Goal: Task Accomplishment & Management: Complete application form

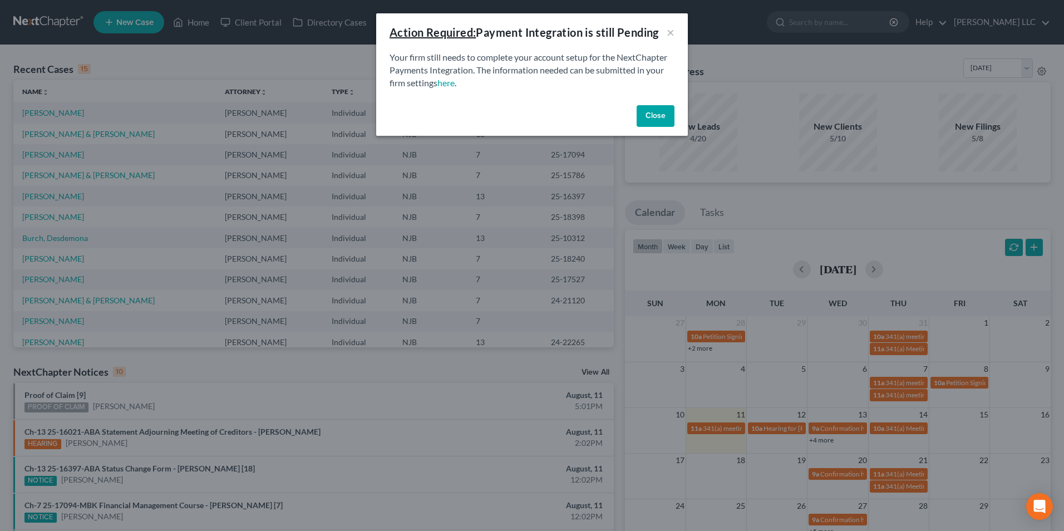
click at [655, 112] on button "Close" at bounding box center [656, 116] width 38 height 22
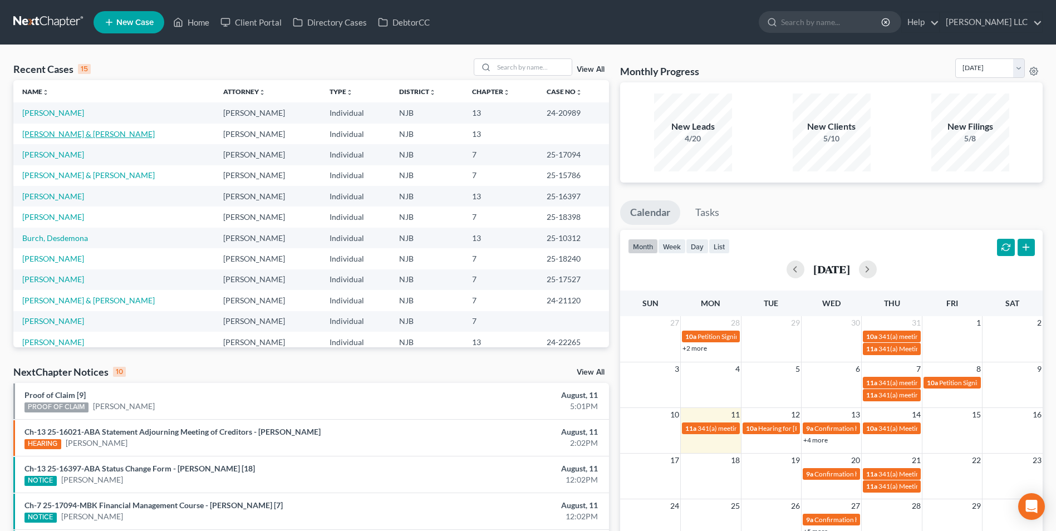
click at [69, 135] on link "[PERSON_NAME] & [PERSON_NAME]" at bounding box center [88, 133] width 132 height 9
select select "1"
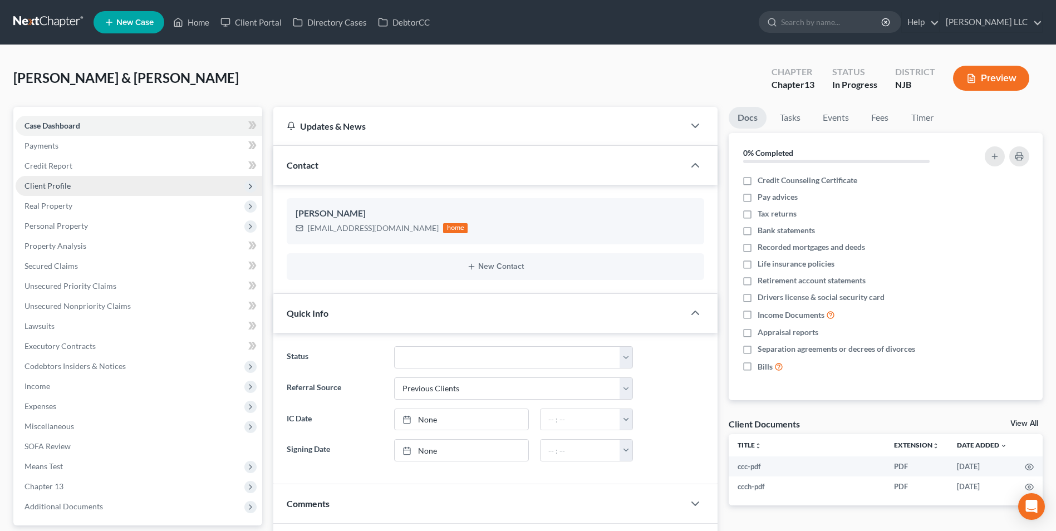
click at [93, 186] on span "Client Profile" at bounding box center [139, 186] width 247 height 20
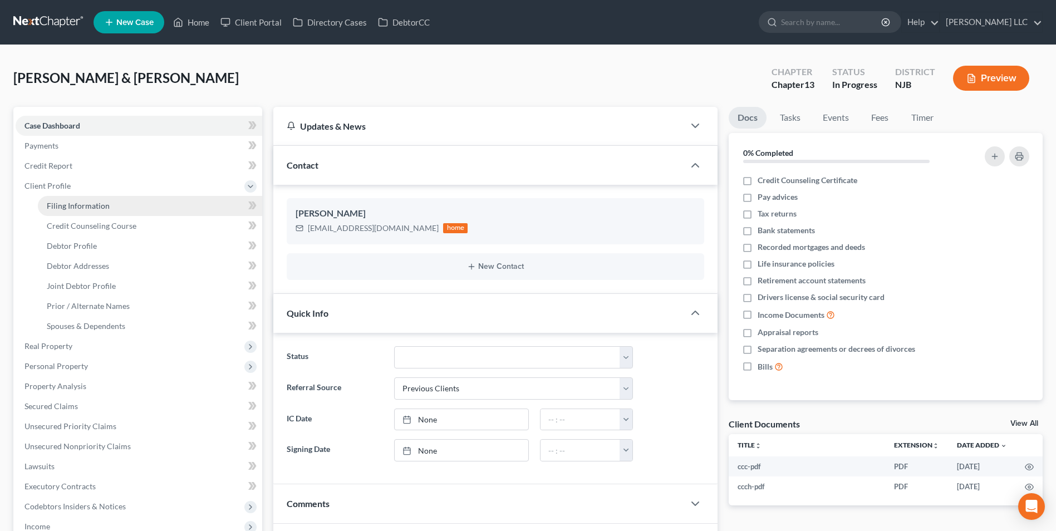
click at [97, 208] on span "Filing Information" at bounding box center [78, 205] width 63 height 9
select select "1"
select select "3"
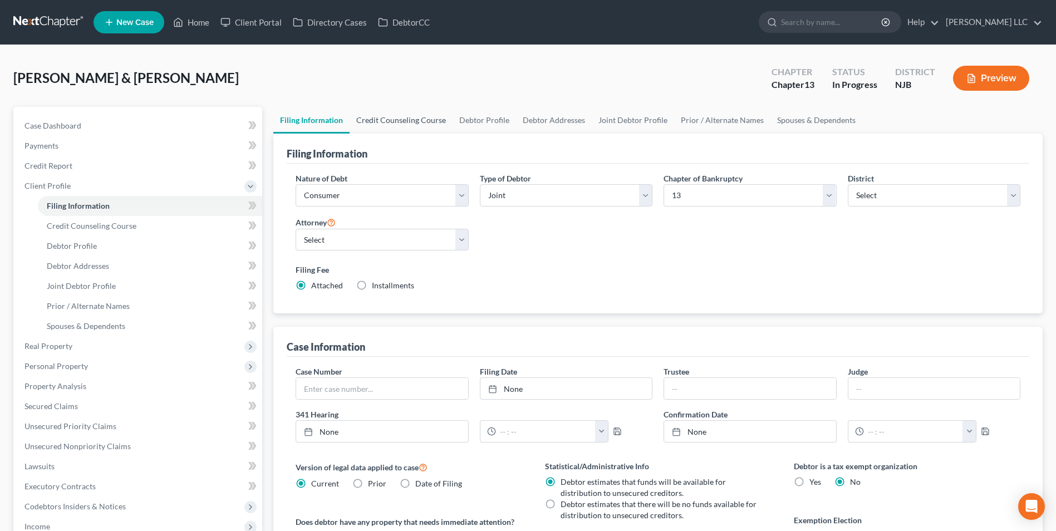
click at [398, 121] on link "Credit Counseling Course" at bounding box center [401, 120] width 103 height 27
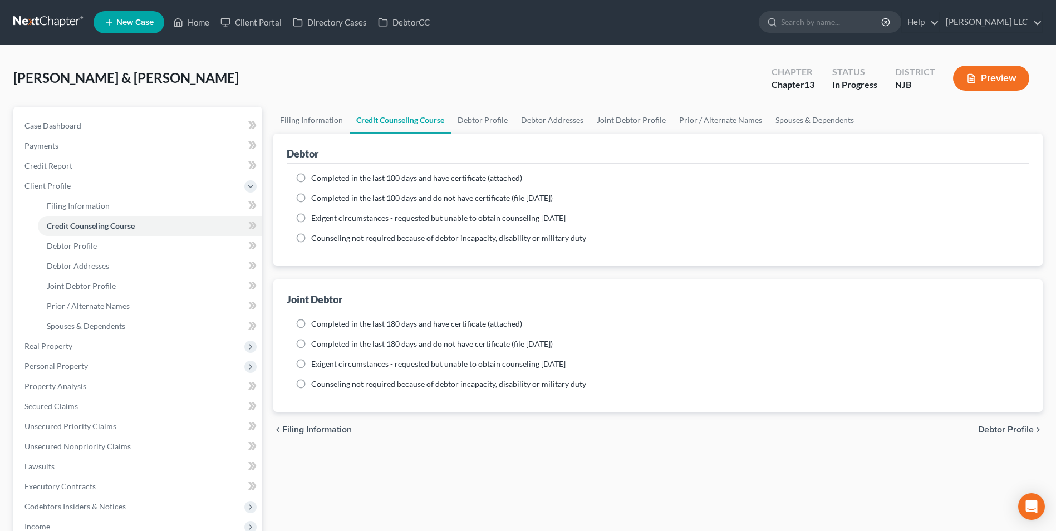
click at [311, 196] on label "Completed in the last 180 days and do not have certificate (file [DATE])" at bounding box center [432, 198] width 242 height 11
click at [316, 196] on input "Completed in the last 180 days and do not have certificate (file [DATE])" at bounding box center [319, 196] width 7 height 7
radio input "true"
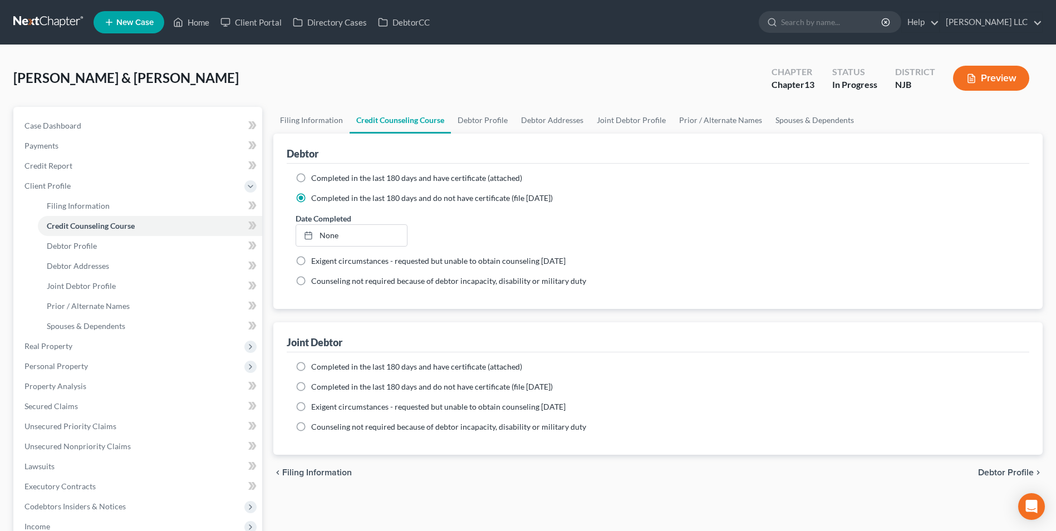
click at [311, 386] on label "Completed in the last 180 days and do not have certificate (file [DATE])" at bounding box center [432, 386] width 242 height 11
click at [316, 386] on input "Completed in the last 180 days and do not have certificate (file [DATE])" at bounding box center [319, 384] width 7 height 7
radio input "true"
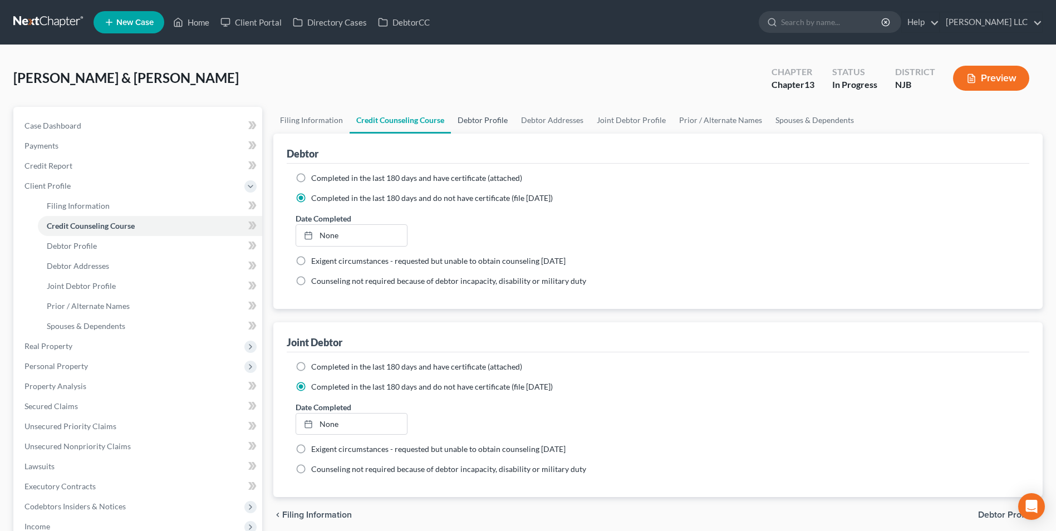
click at [481, 117] on link "Debtor Profile" at bounding box center [482, 120] width 63 height 27
select select "1"
select select "3"
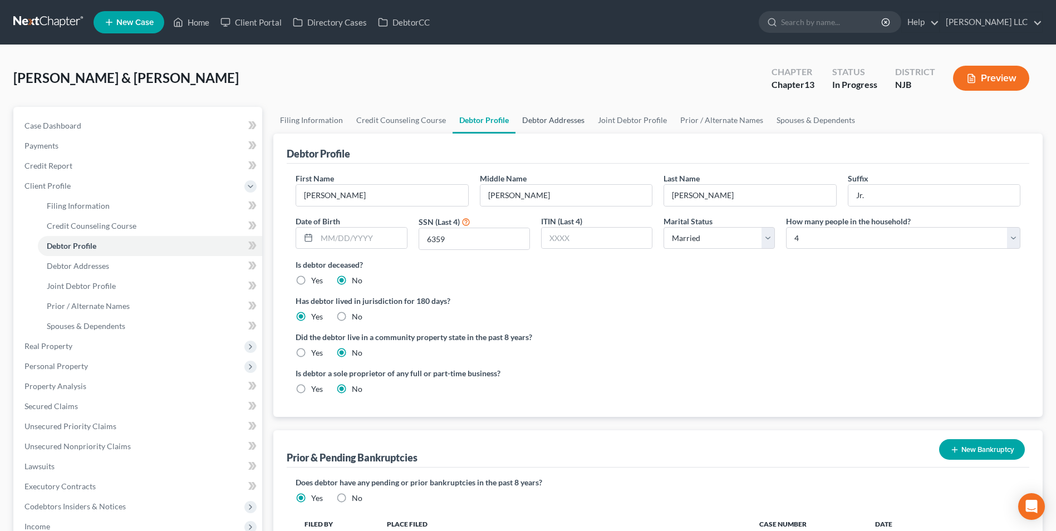
click at [543, 117] on link "Debtor Addresses" at bounding box center [553, 120] width 76 height 27
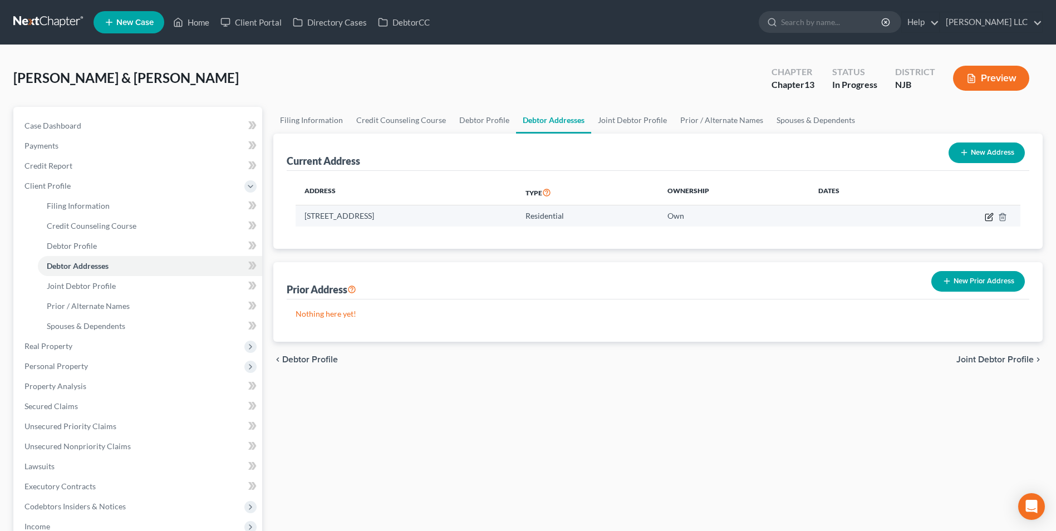
click at [986, 219] on icon "button" at bounding box center [989, 217] width 9 height 9
select select "33"
select select "2"
select select "0"
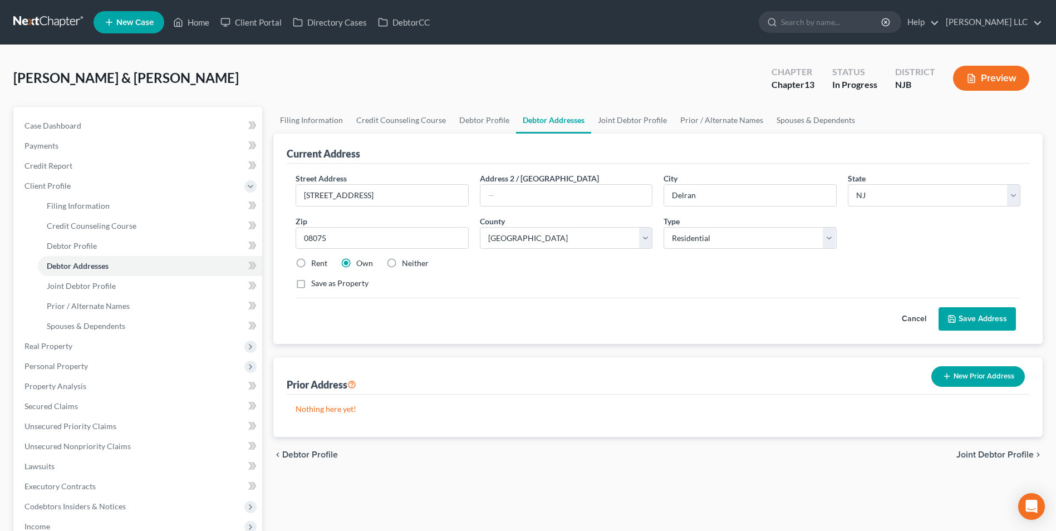
click at [975, 316] on button "Save Address" at bounding box center [976, 318] width 77 height 23
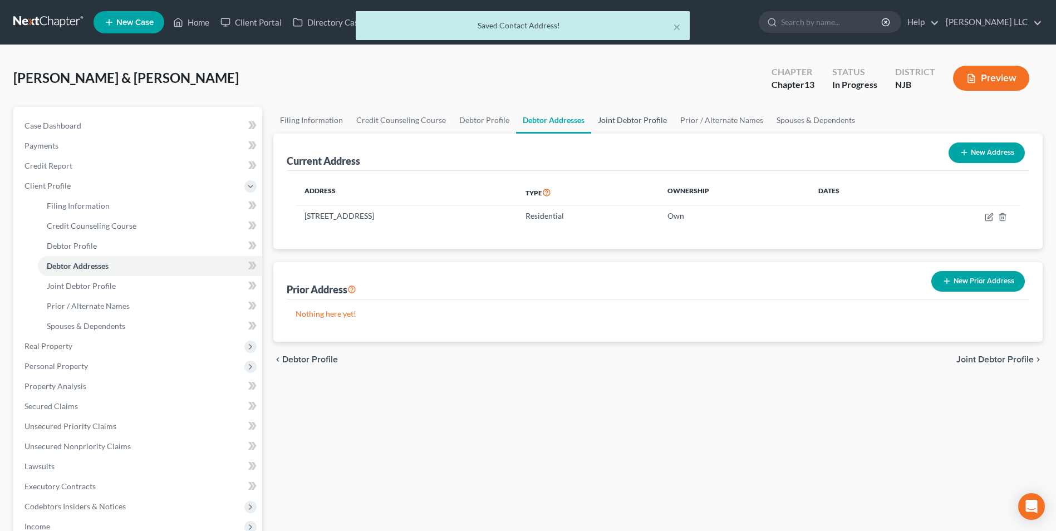
click at [611, 120] on link "Joint Debtor Profile" at bounding box center [632, 120] width 82 height 27
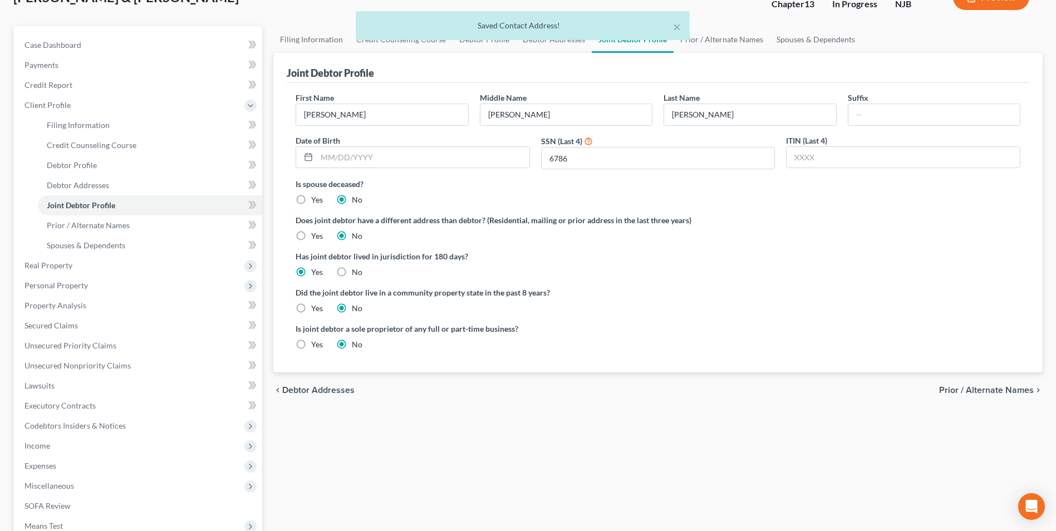
scroll to position [111, 0]
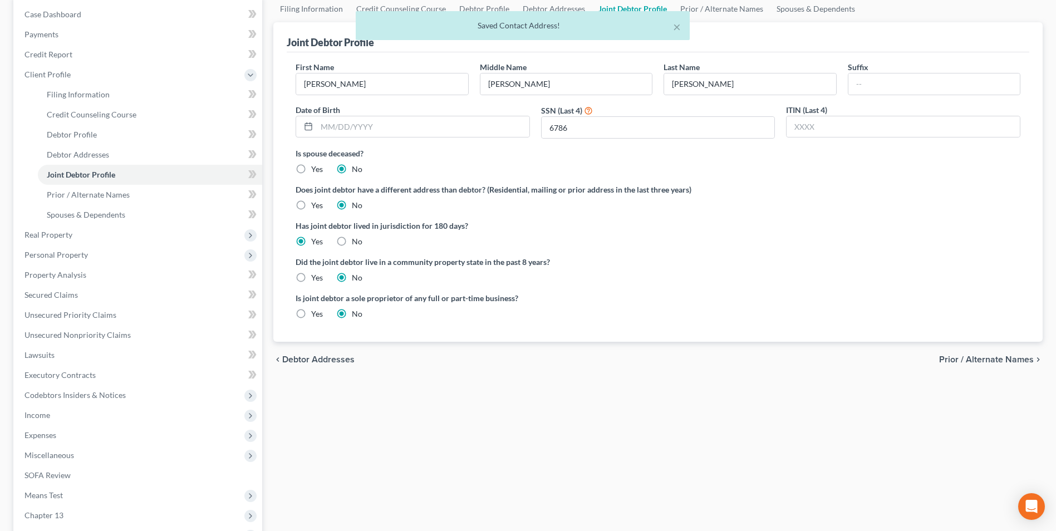
click at [977, 359] on span "Prior / Alternate Names" at bounding box center [986, 359] width 95 height 9
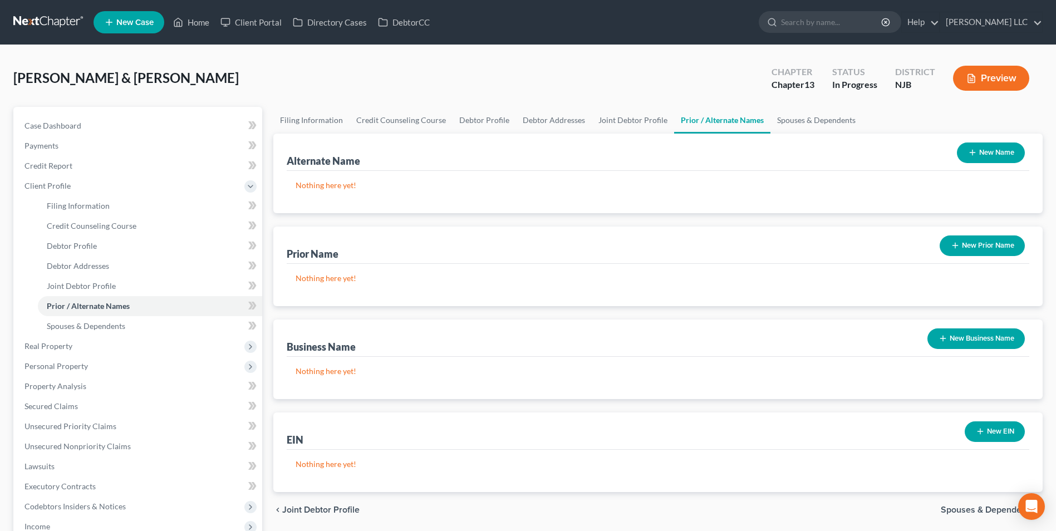
scroll to position [241, 0]
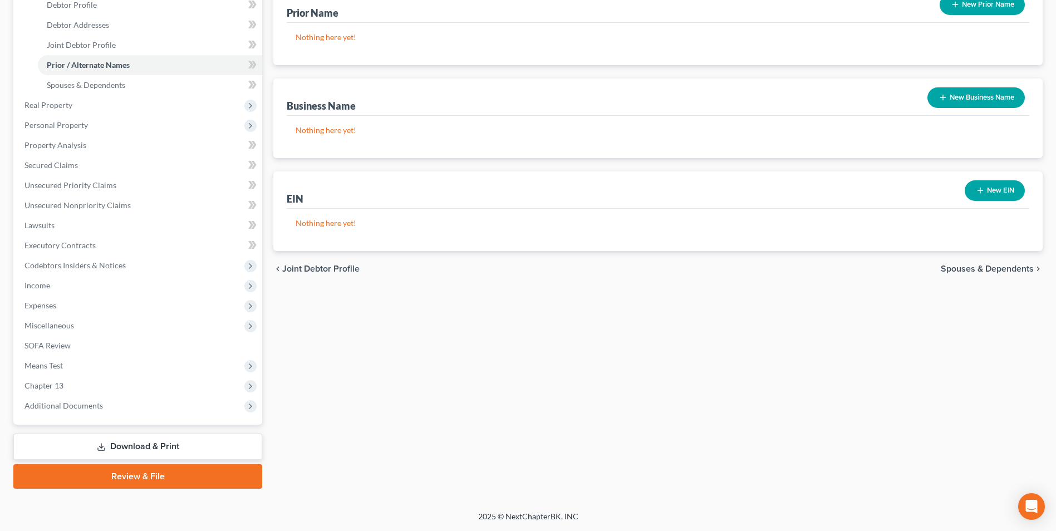
click at [984, 269] on span "Spouses & Dependents" at bounding box center [987, 268] width 93 height 9
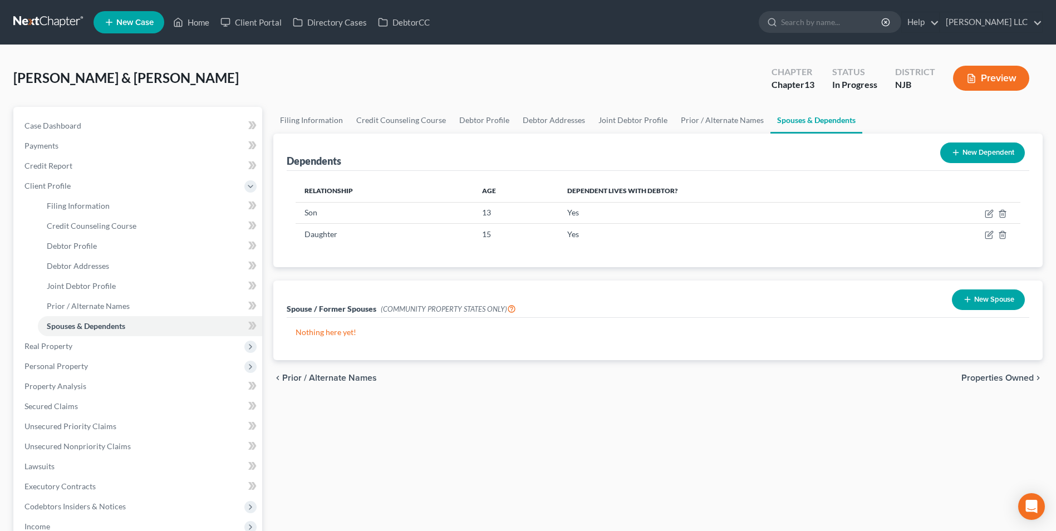
click at [998, 375] on span "Properties Owned" at bounding box center [997, 377] width 72 height 9
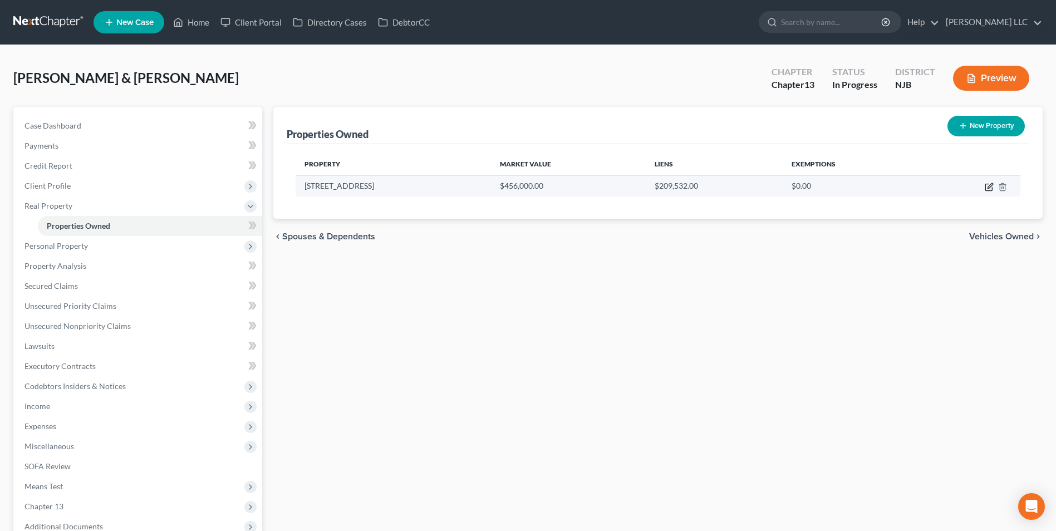
click at [989, 188] on icon "button" at bounding box center [989, 185] width 5 height 5
select select "33"
select select "2"
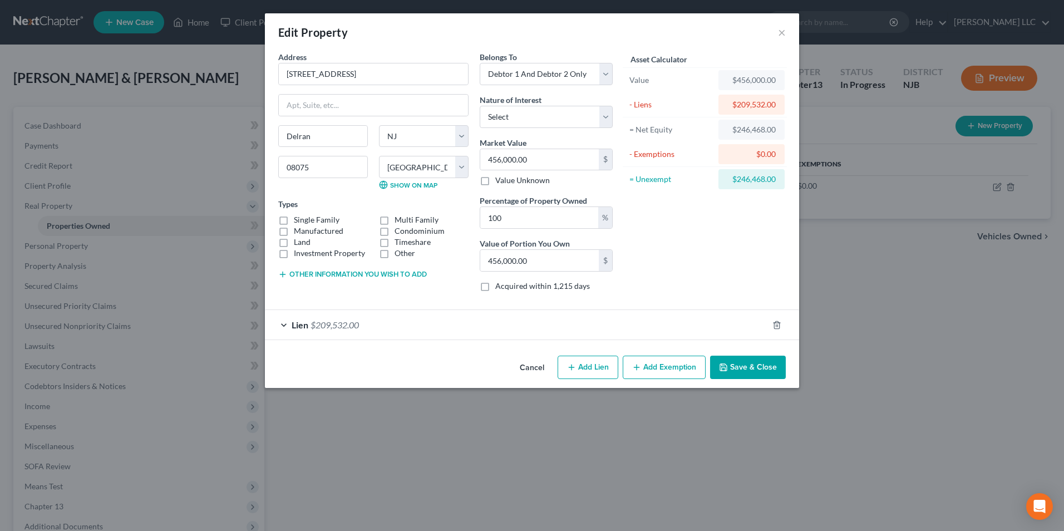
click at [294, 220] on label "Single Family" at bounding box center [317, 219] width 46 height 11
click at [298, 220] on input "Single Family" at bounding box center [301, 217] width 7 height 7
checkbox input "true"
click at [655, 368] on button "Add Exemption" at bounding box center [664, 367] width 83 height 23
select select "2"
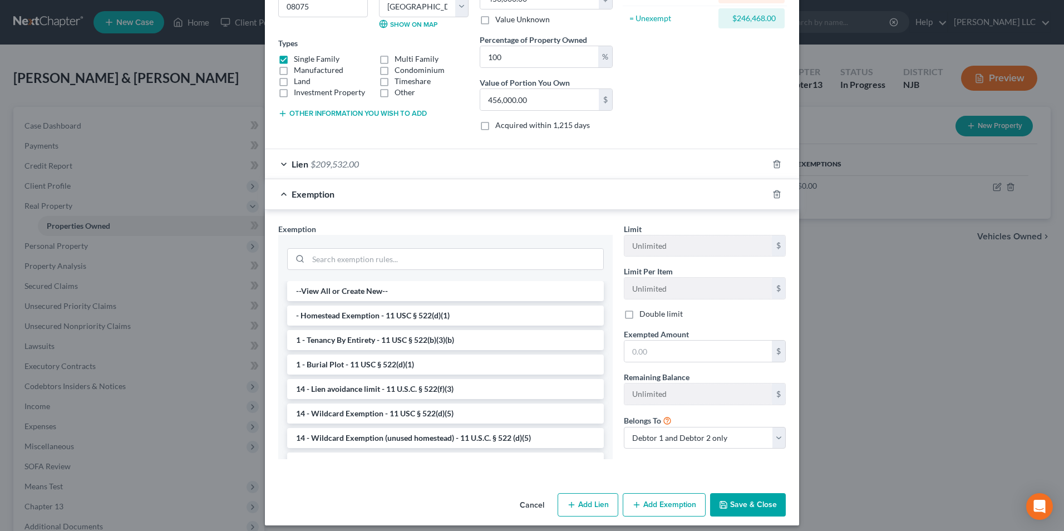
scroll to position [167, 0]
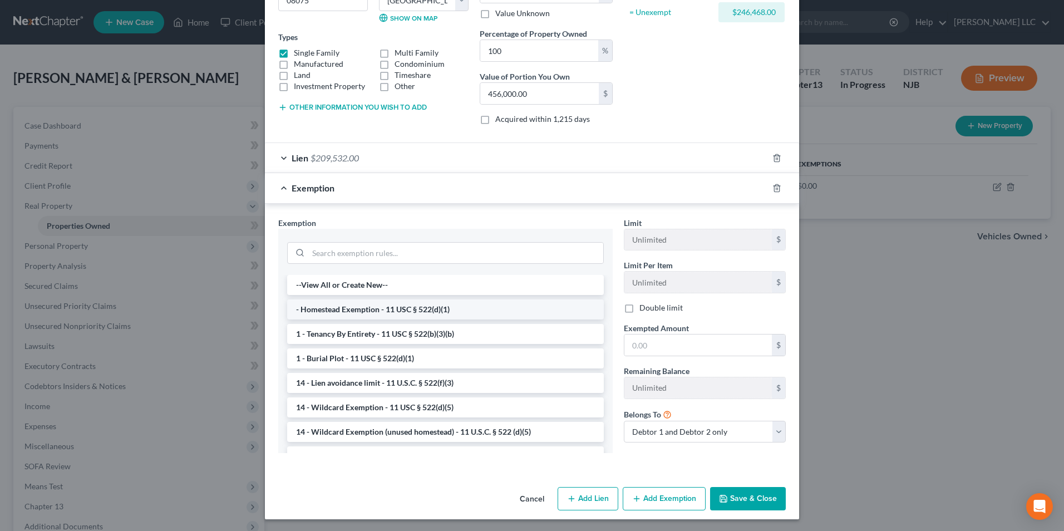
click at [360, 312] on li "- Homestead Exemption - 11 USC § 522(d)(1)" at bounding box center [445, 309] width 317 height 20
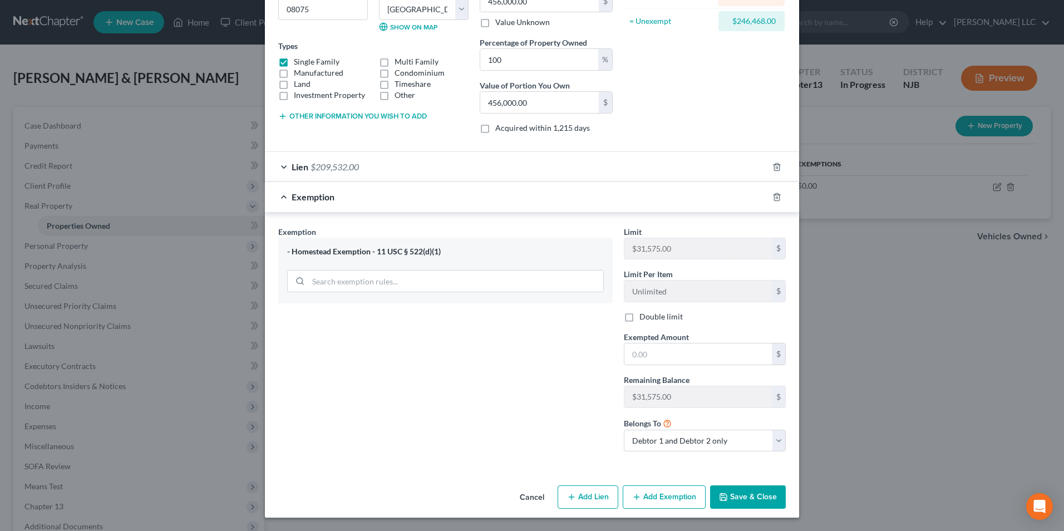
click at [640, 316] on label "Double limit" at bounding box center [661, 316] width 43 height 11
click at [644, 316] on input "Double limit" at bounding box center [647, 314] width 7 height 7
checkbox input "true"
click at [652, 354] on input "text" at bounding box center [697, 353] width 147 height 21
type input "63,150"
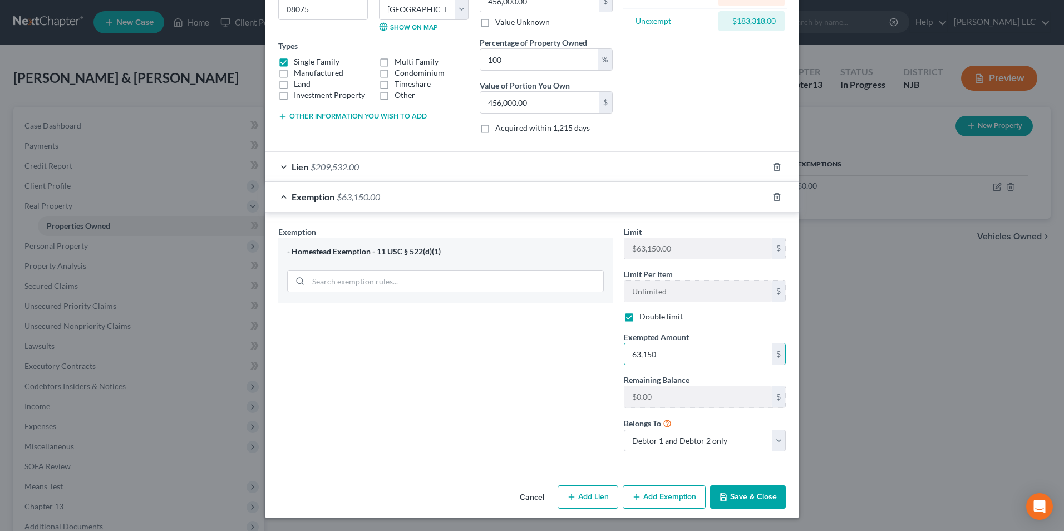
click at [525, 414] on div "Exemption Set must be selected for CA. Exemption * - Homestead Exemption - 11 U…" at bounding box center [446, 343] width 346 height 235
click at [735, 499] on button "Save & Close" at bounding box center [748, 496] width 76 height 23
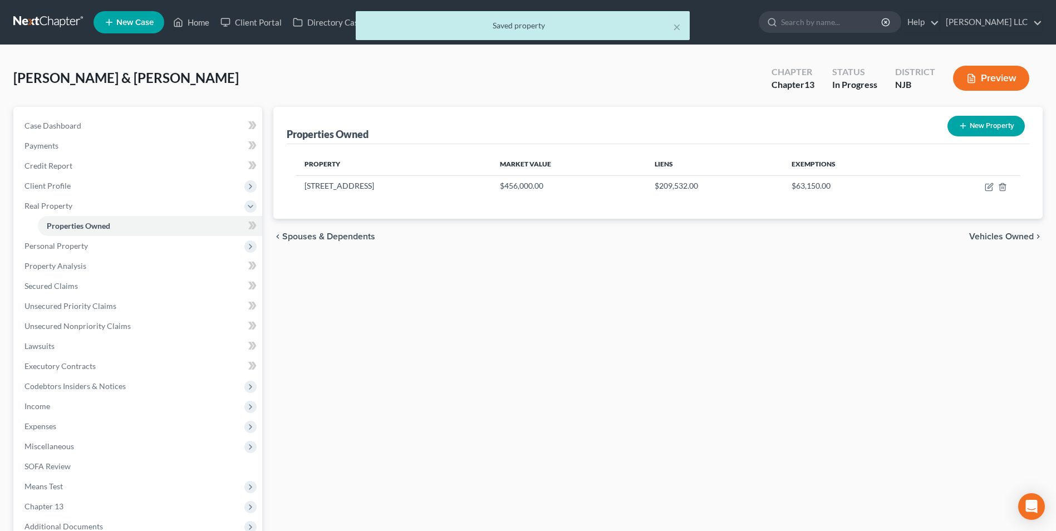
click at [1006, 239] on span "Vehicles Owned" at bounding box center [1001, 236] width 65 height 9
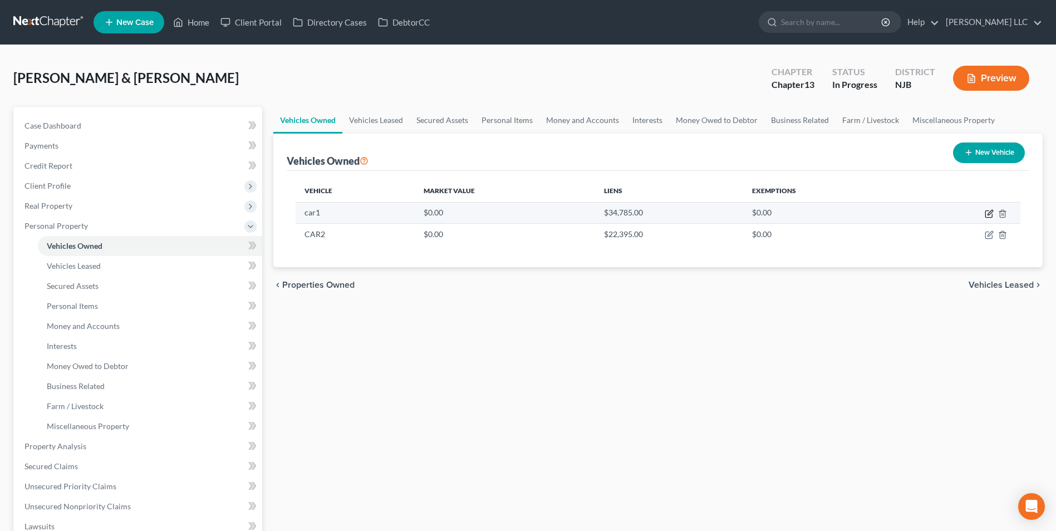
click at [992, 214] on icon "button" at bounding box center [988, 214] width 7 height 7
select select "0"
select select "2"
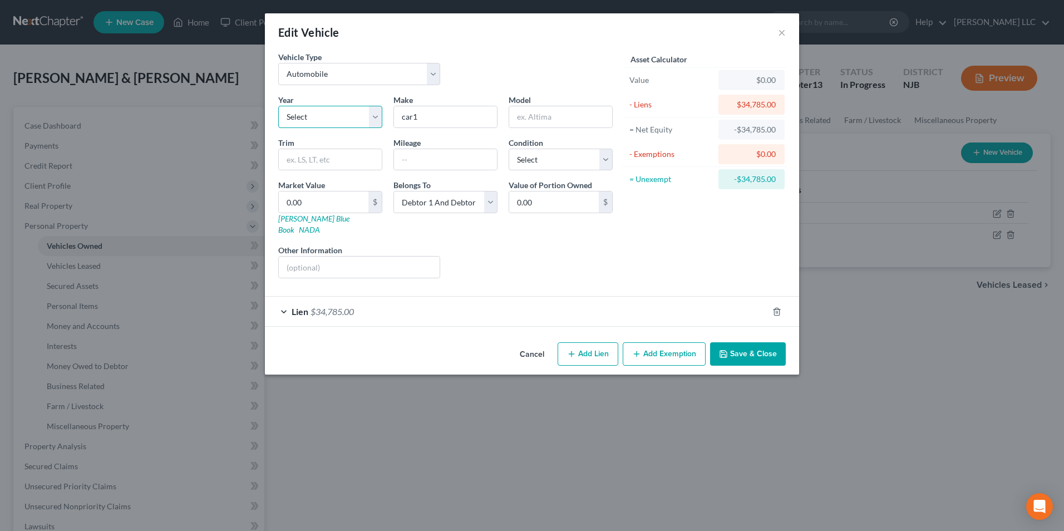
click at [378, 120] on select "Select 2026 2025 2024 2023 2022 2021 2020 2019 2018 2017 2016 2015 2014 2013 20…" at bounding box center [330, 117] width 104 height 22
select select "7"
click at [278, 106] on select "Select 2026 2025 2024 2023 2022 2021 2020 2019 2018 2017 2016 2015 2014 2013 20…" at bounding box center [330, 117] width 104 height 22
click at [420, 116] on input "car1" at bounding box center [445, 116] width 103 height 21
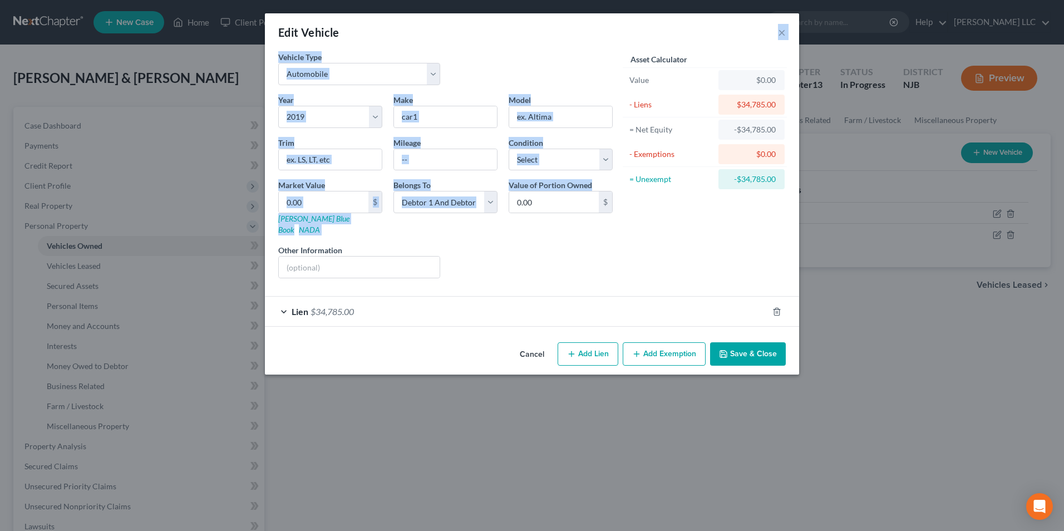
drag, startPoint x: 509, startPoint y: 21, endPoint x: 508, endPoint y: 207, distance: 186.5
click at [508, 207] on div "Edit Vehicle × Vehicle Type Select Automobile Truck Trailer Watercraft Aircraft…" at bounding box center [532, 193] width 534 height 361
click at [778, 32] on div "Edit Vehicle ×" at bounding box center [532, 32] width 534 height 38
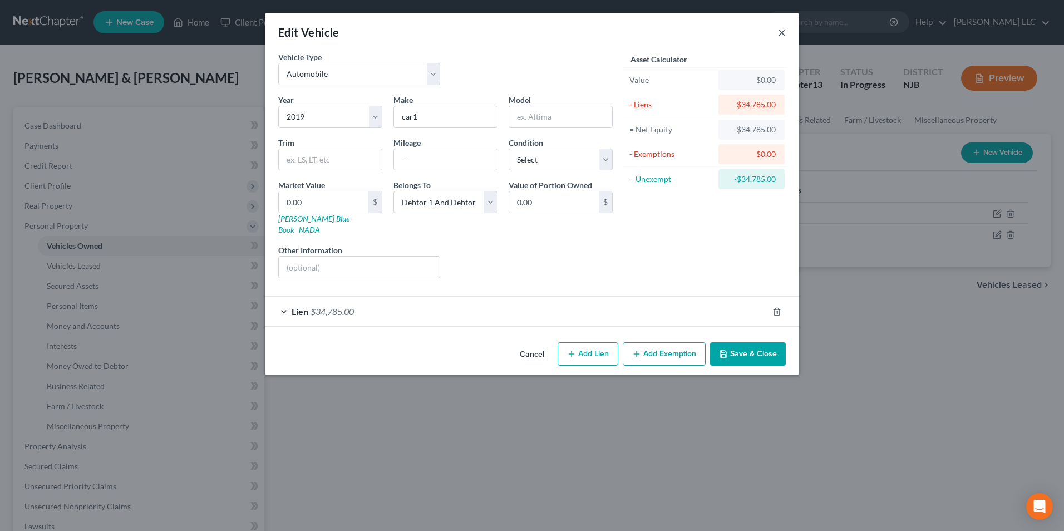
click at [781, 32] on button "×" at bounding box center [782, 32] width 8 height 13
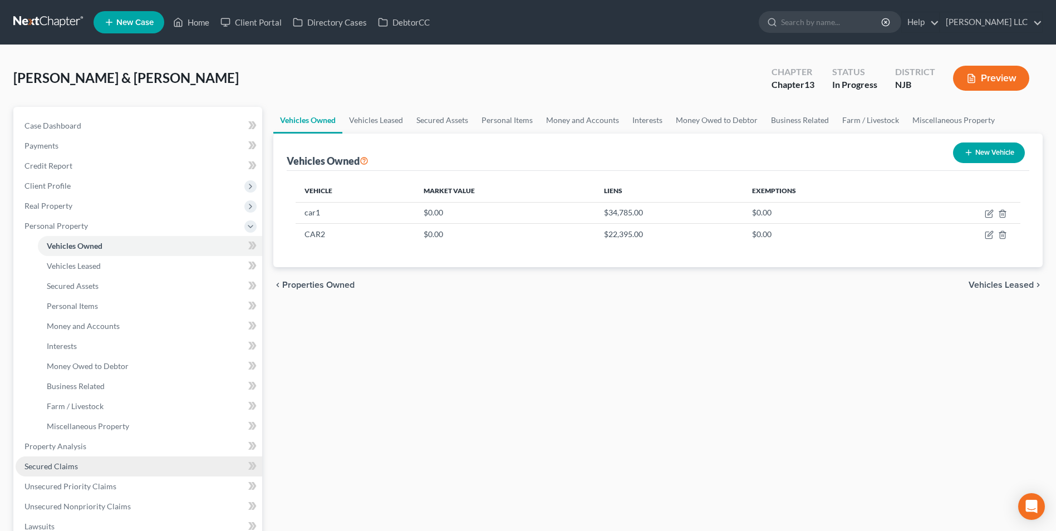
click at [65, 461] on span "Secured Claims" at bounding box center [50, 465] width 53 height 9
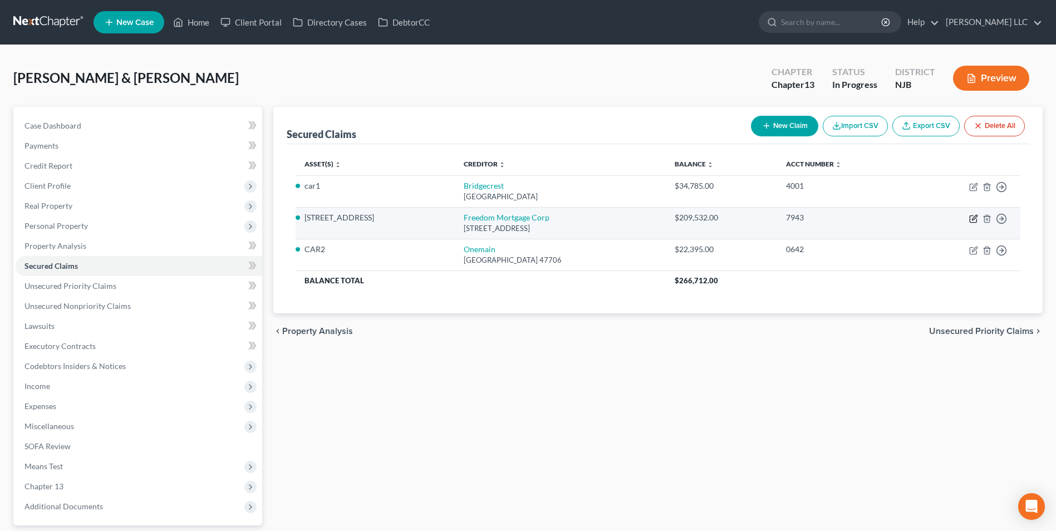
click at [973, 220] on icon "button" at bounding box center [973, 218] width 9 height 9
select select "9"
select select "4"
select select "2"
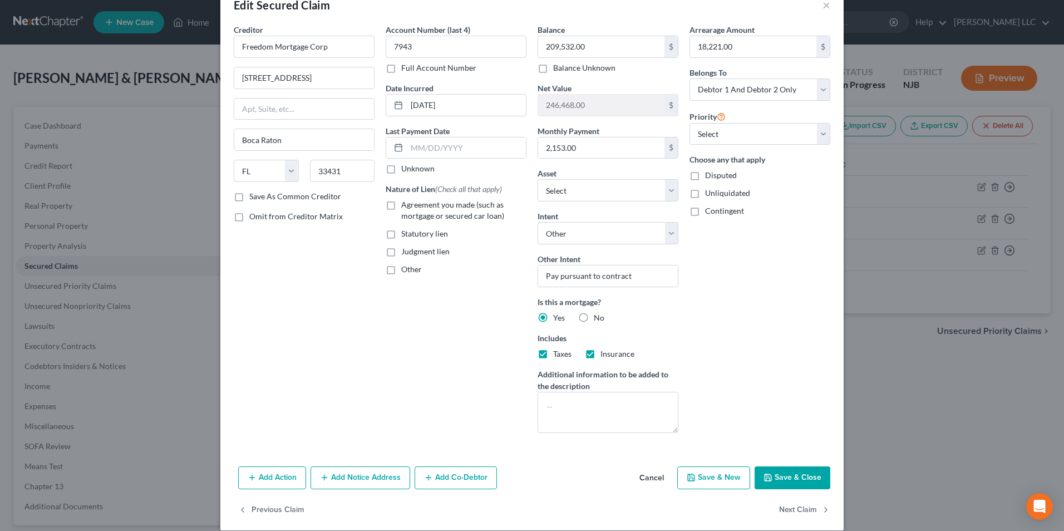
scroll to position [40, 0]
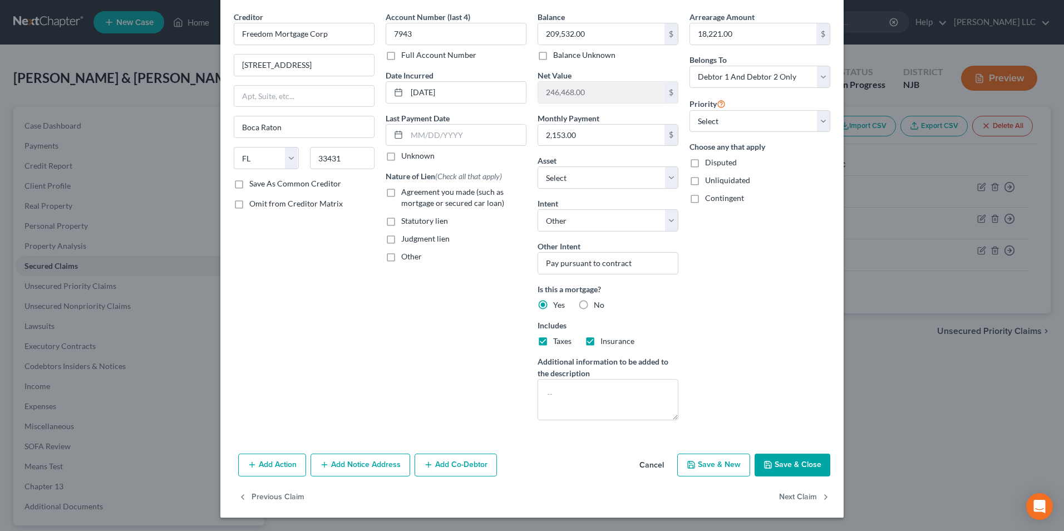
click at [322, 465] on line "button" at bounding box center [324, 465] width 5 height 0
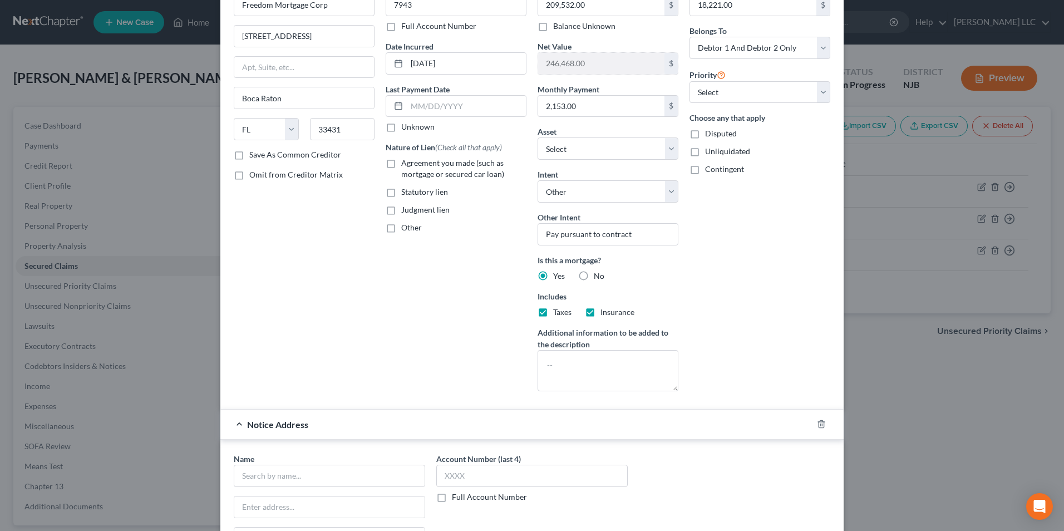
scroll to position [96, 0]
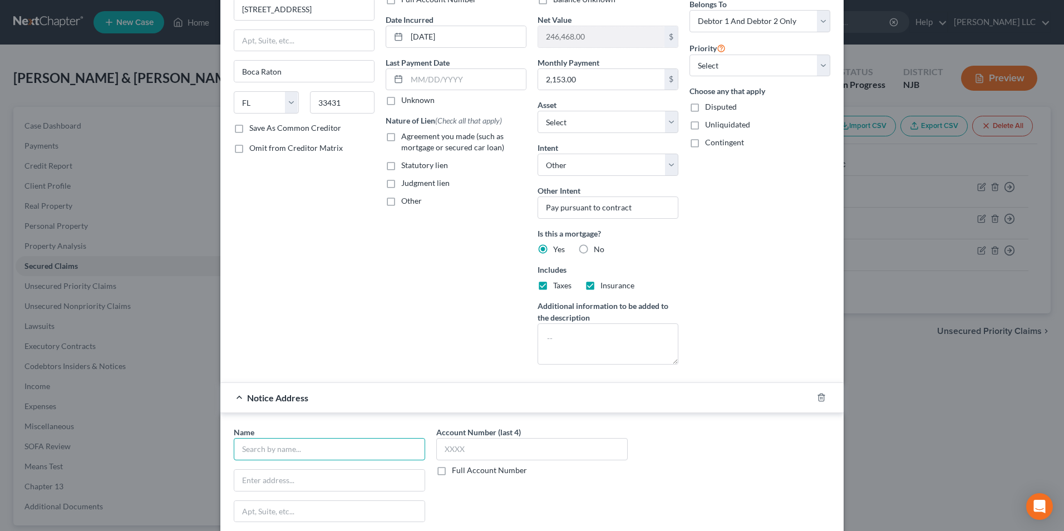
click at [310, 446] on input "text" at bounding box center [329, 449] width 191 height 22
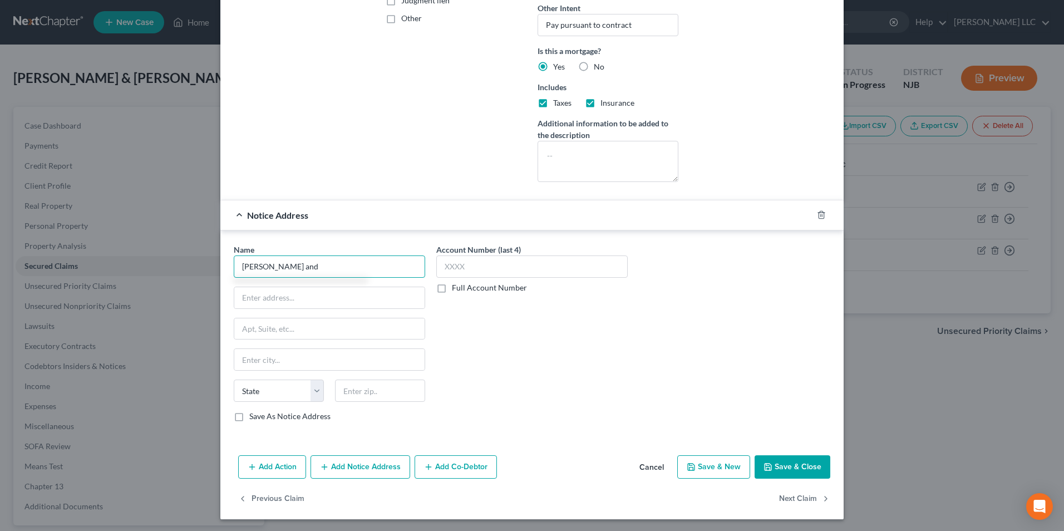
scroll to position [280, 0]
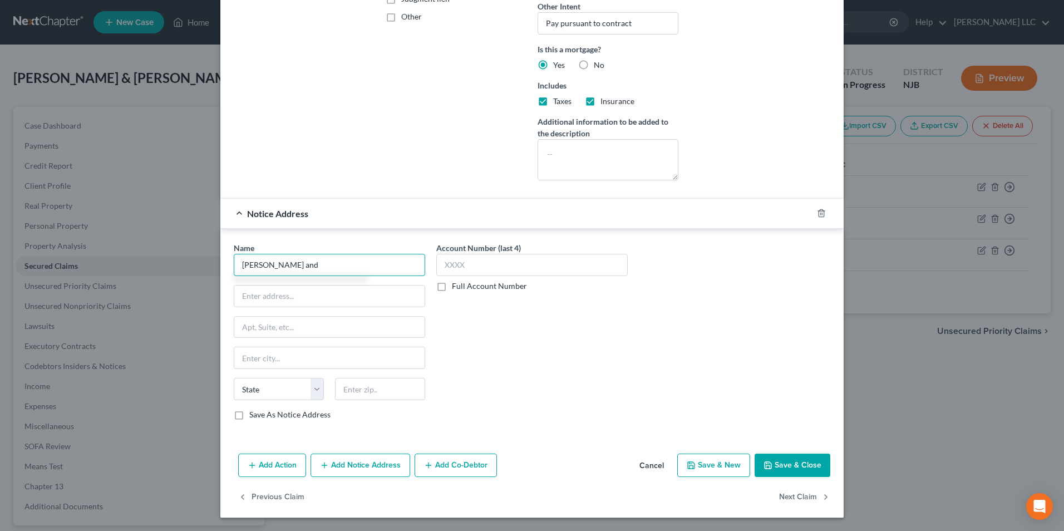
click at [276, 272] on input "[PERSON_NAME] and" at bounding box center [329, 265] width 191 height 22
drag, startPoint x: 271, startPoint y: 268, endPoint x: 232, endPoint y: 269, distance: 39.0
click at [234, 269] on input "[PERSON_NAME] and" at bounding box center [329, 265] width 191 height 22
click at [313, 271] on input "[PERSON_NAME] and [PERSON_NAME]" at bounding box center [329, 265] width 191 height 22
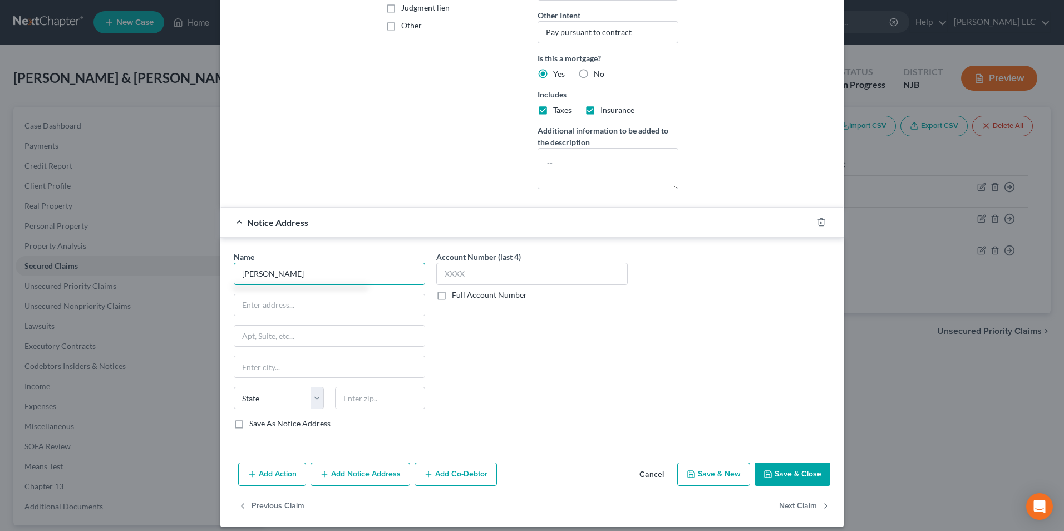
scroll to position [278, 0]
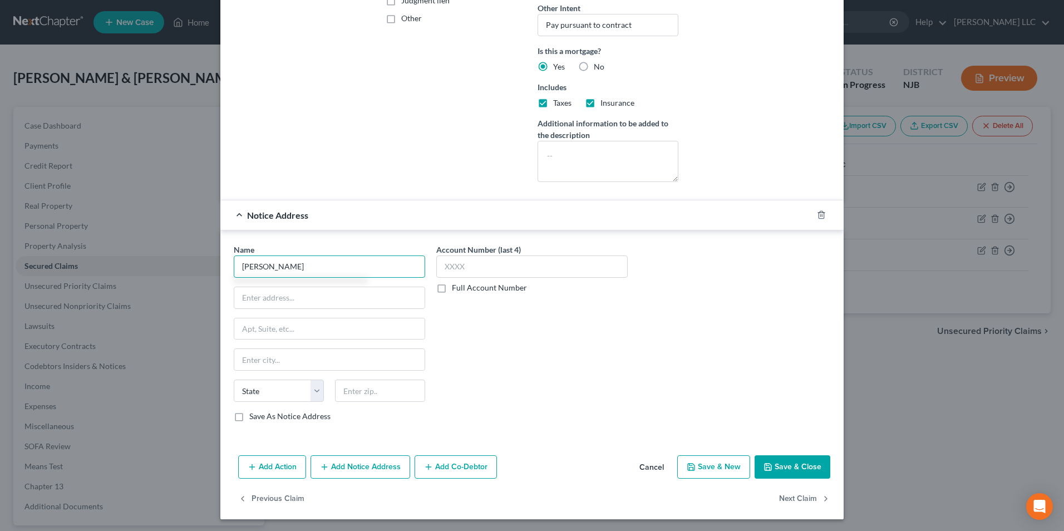
type input "[PERSON_NAME]"
click at [818, 215] on icon "button" at bounding box center [821, 214] width 9 height 9
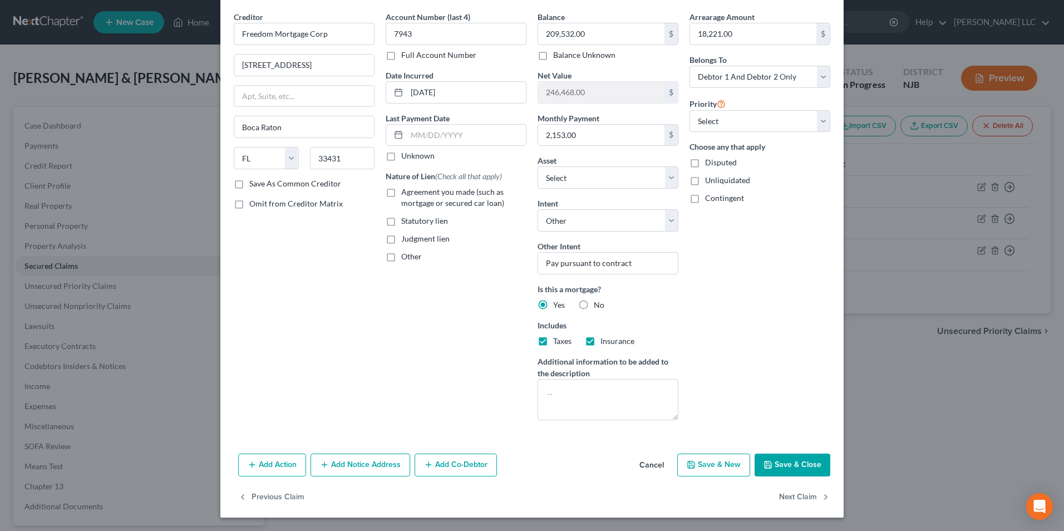
scroll to position [40, 0]
click at [899, 448] on div "Edit Secured Claim × Creditor * Freedom Mortgage Corp [STREET_ADDRESS][GEOGRAPH…" at bounding box center [532, 265] width 1064 height 531
click at [963, 356] on div "Edit Secured Claim × Creditor * Freedom Mortgage Corp [STREET_ADDRESS][GEOGRAPH…" at bounding box center [532, 265] width 1064 height 531
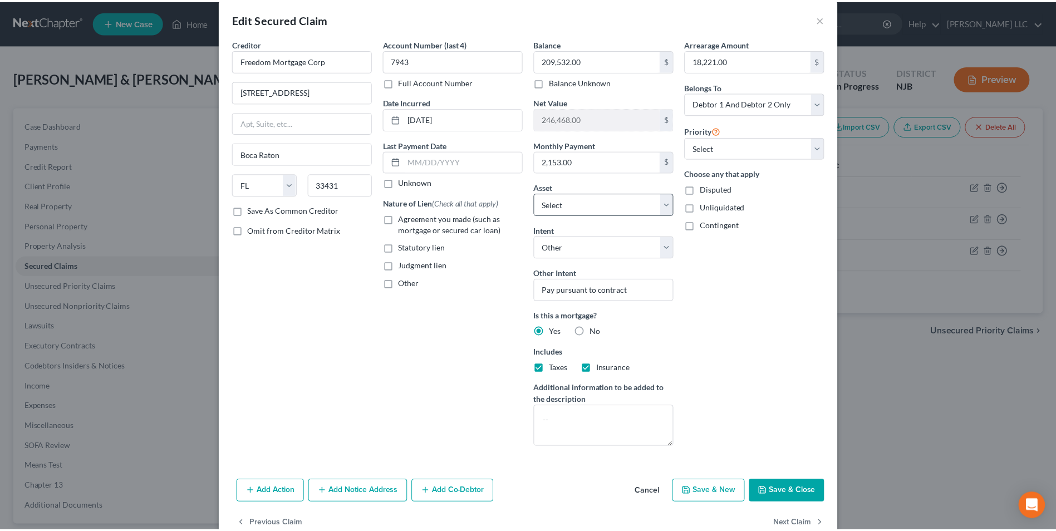
scroll to position [0, 0]
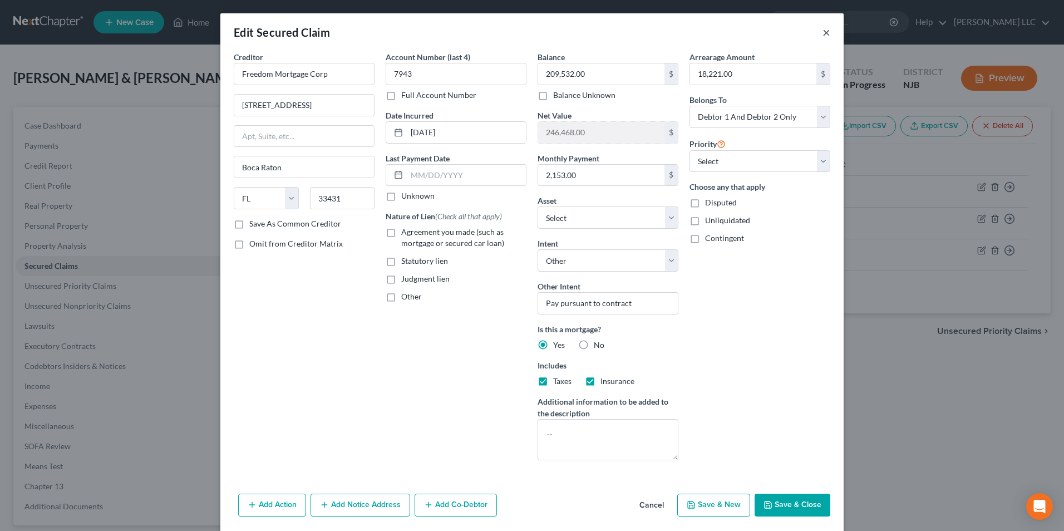
click at [823, 32] on button "×" at bounding box center [827, 32] width 8 height 13
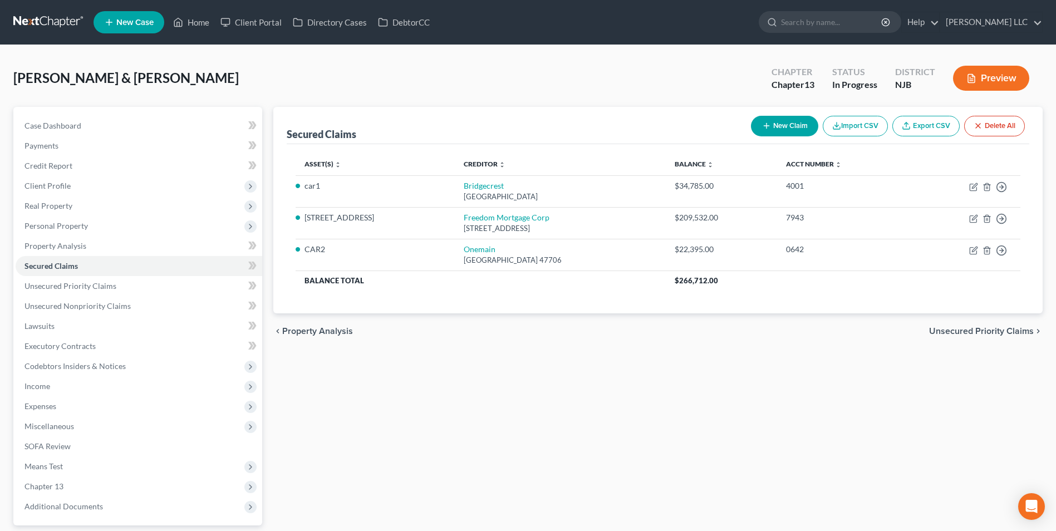
click at [990, 332] on span "Unsecured Priority Claims" at bounding box center [981, 331] width 105 height 9
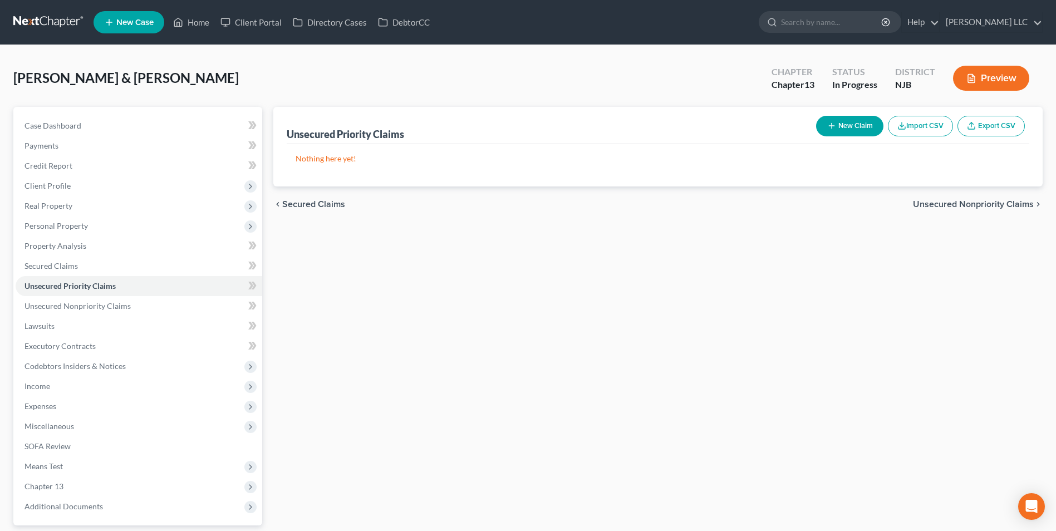
click at [955, 201] on span "Unsecured Nonpriority Claims" at bounding box center [973, 204] width 121 height 9
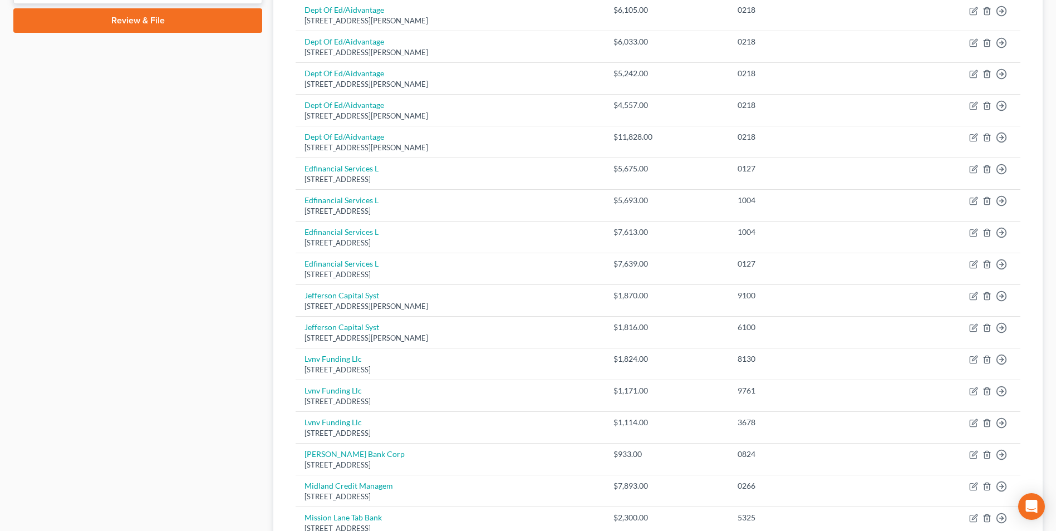
scroll to position [754, 0]
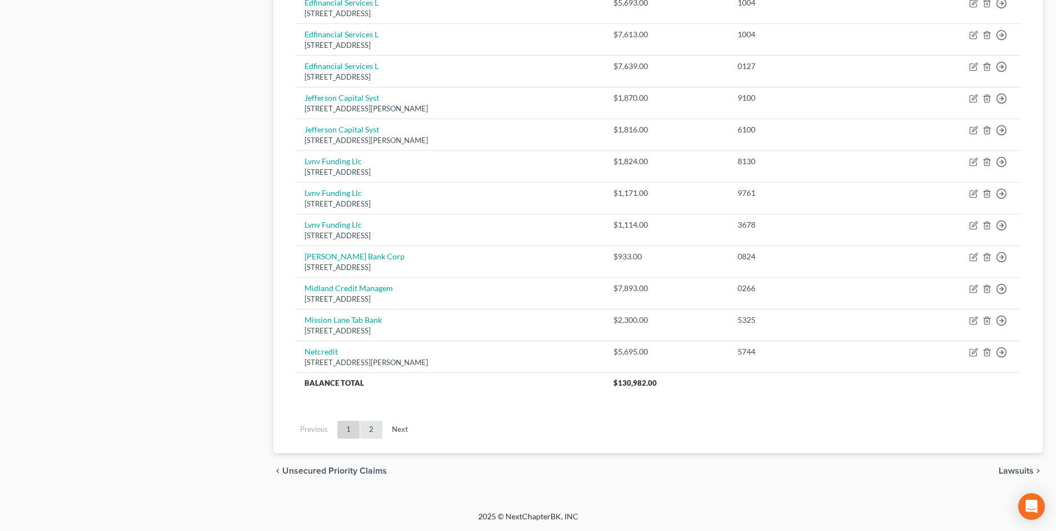
click at [370, 430] on link "2" at bounding box center [371, 430] width 22 height 18
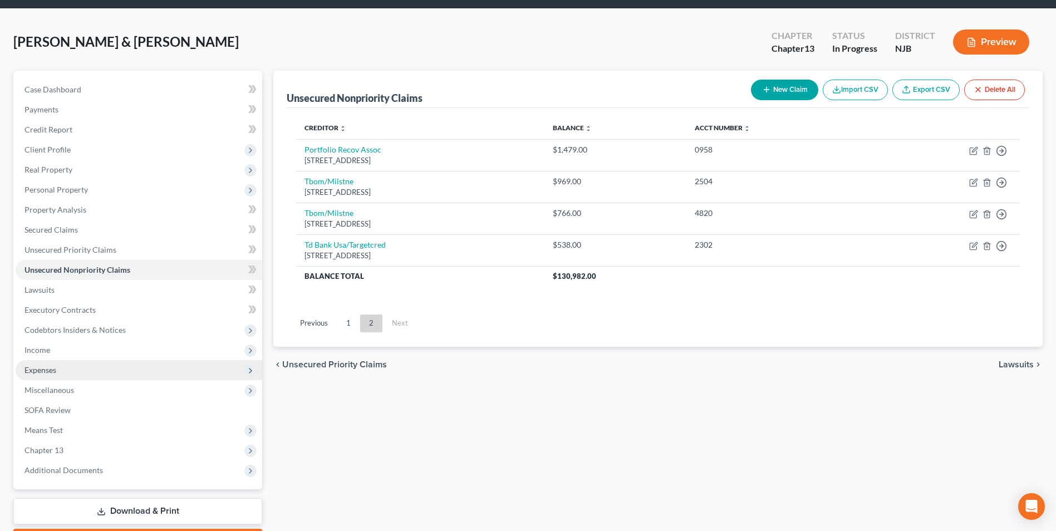
scroll to position [56, 0]
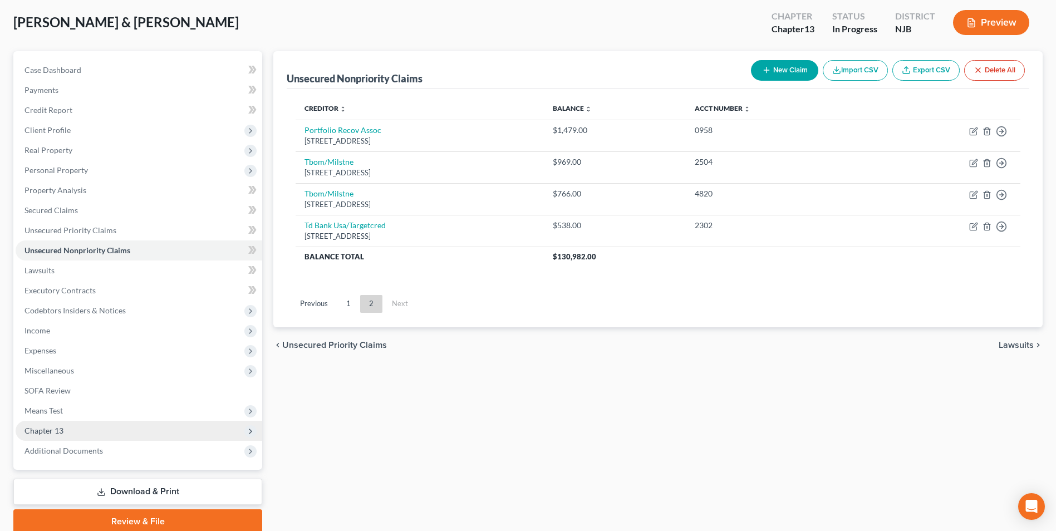
click at [73, 426] on span "Chapter 13" at bounding box center [139, 431] width 247 height 20
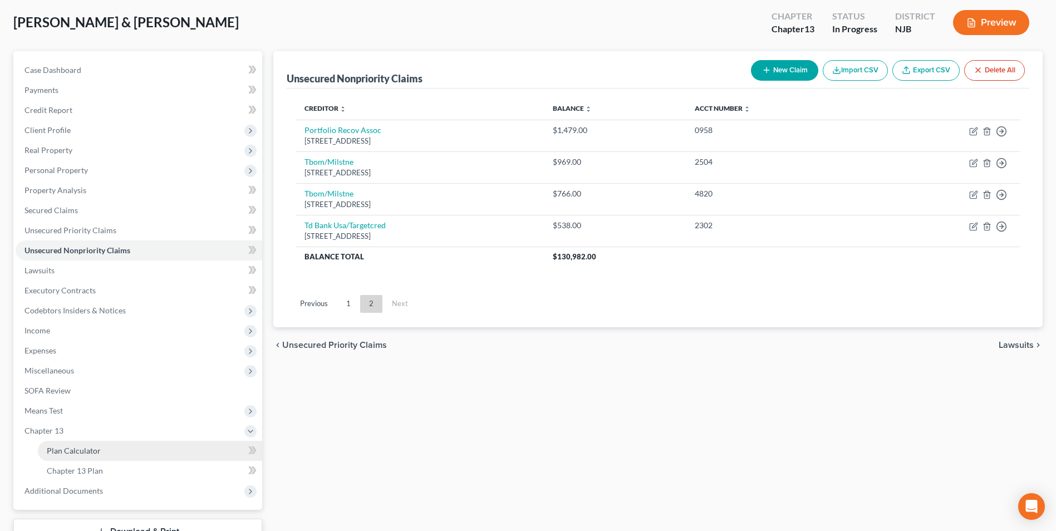
click at [77, 450] on span "Plan Calculator" at bounding box center [74, 450] width 54 height 9
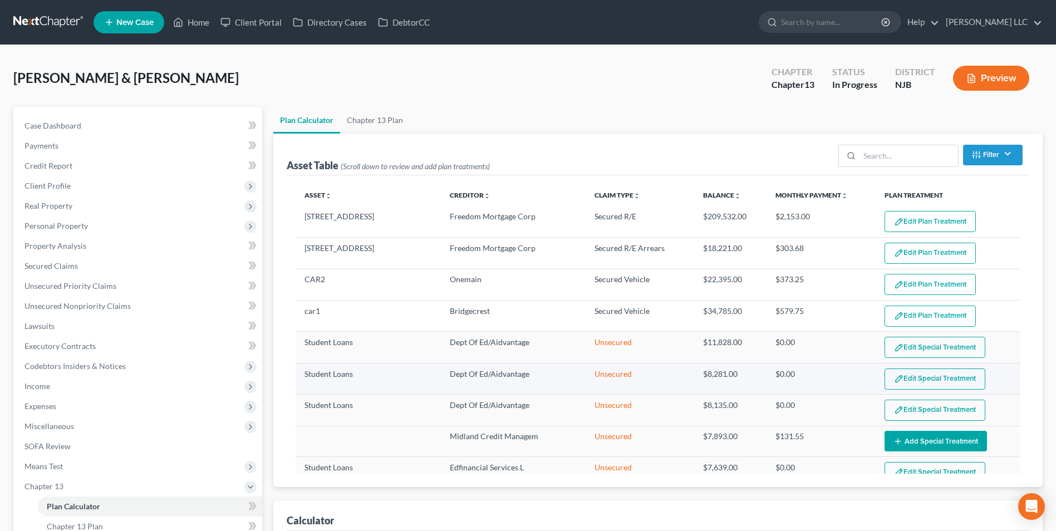
select select "59"
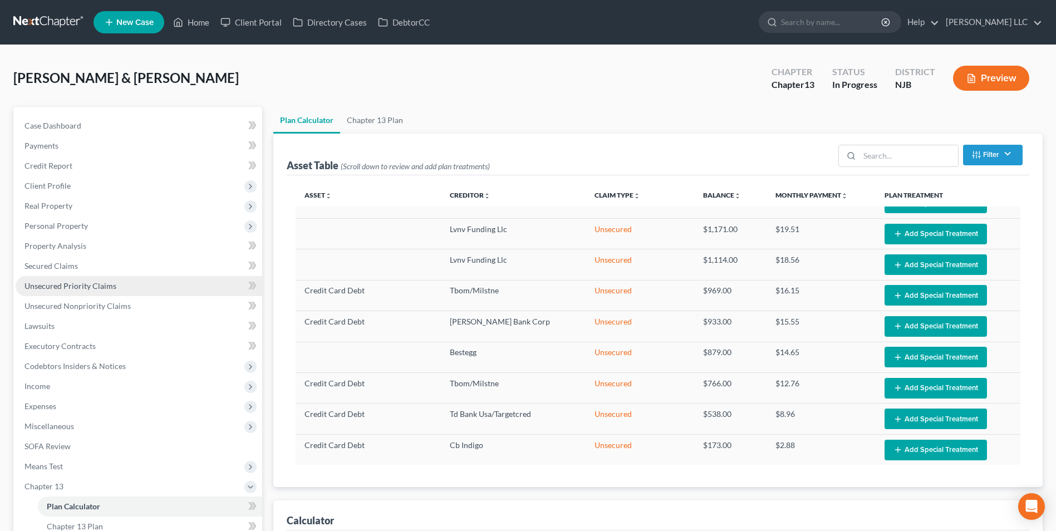
click at [115, 288] on link "Unsecured Priority Claims" at bounding box center [139, 286] width 247 height 20
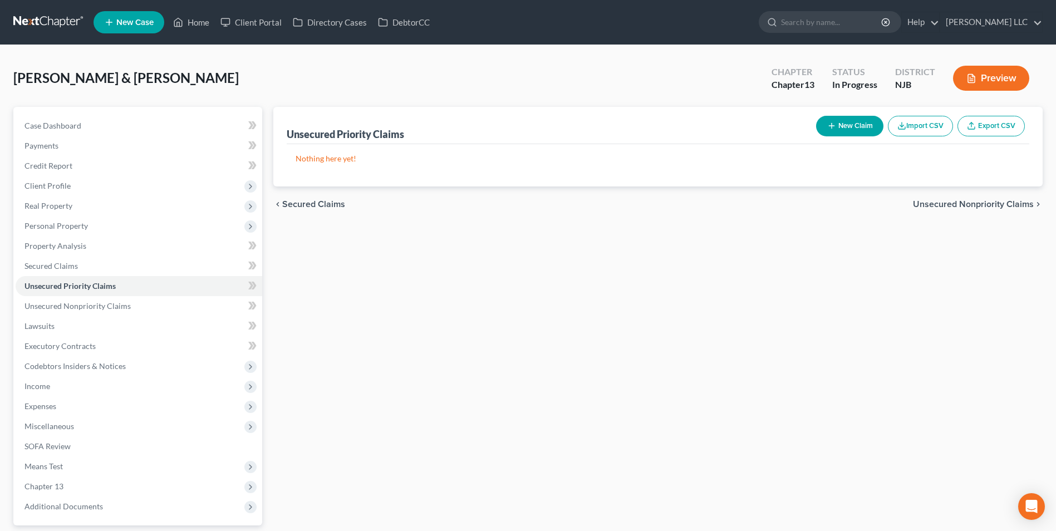
click at [832, 126] on line "button" at bounding box center [831, 126] width 5 height 0
select select "2"
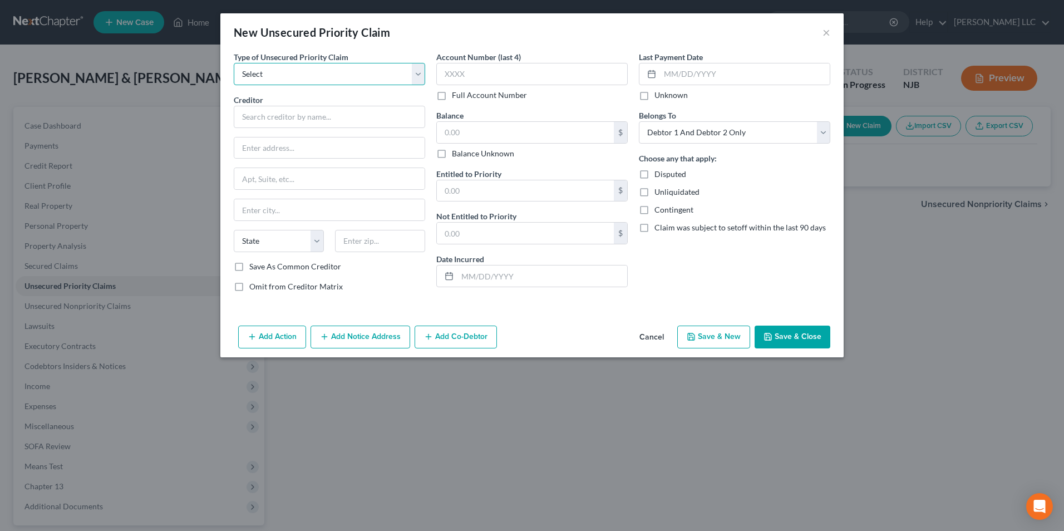
click at [420, 76] on select "Select Taxes & Other Government Units Domestic Support Obligations Extensions o…" at bounding box center [329, 74] width 191 height 22
select select "0"
click at [234, 63] on select "Select Taxes & Other Government Units Domestic Support Obligations Extensions o…" at bounding box center [329, 74] width 191 height 22
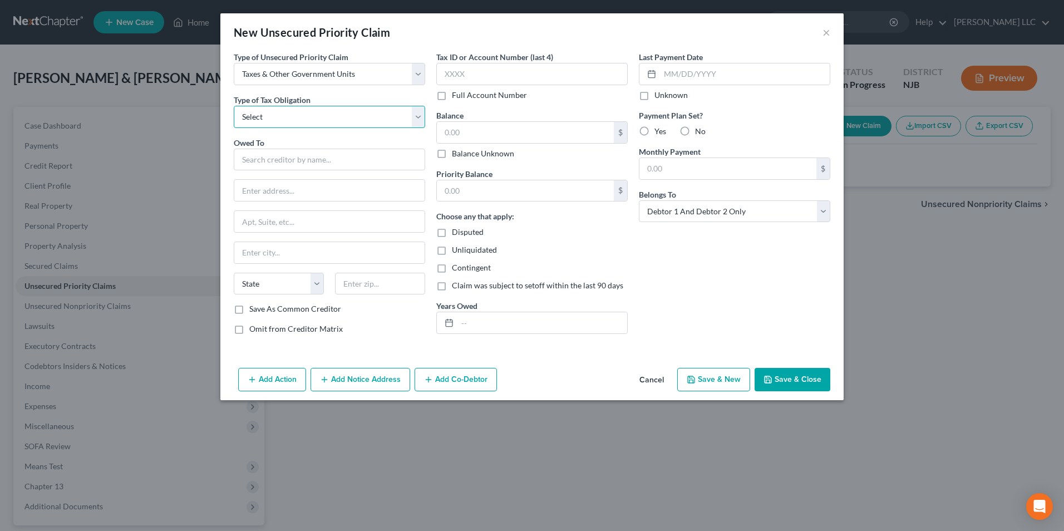
click at [274, 116] on select "Select Federal City State Franchise Tax Board Other" at bounding box center [329, 117] width 191 height 22
select select "0"
click at [234, 106] on select "Select Federal City State Franchise Tax Board Other" at bounding box center [329, 117] width 191 height 22
click at [274, 160] on input "text" at bounding box center [329, 160] width 191 height 22
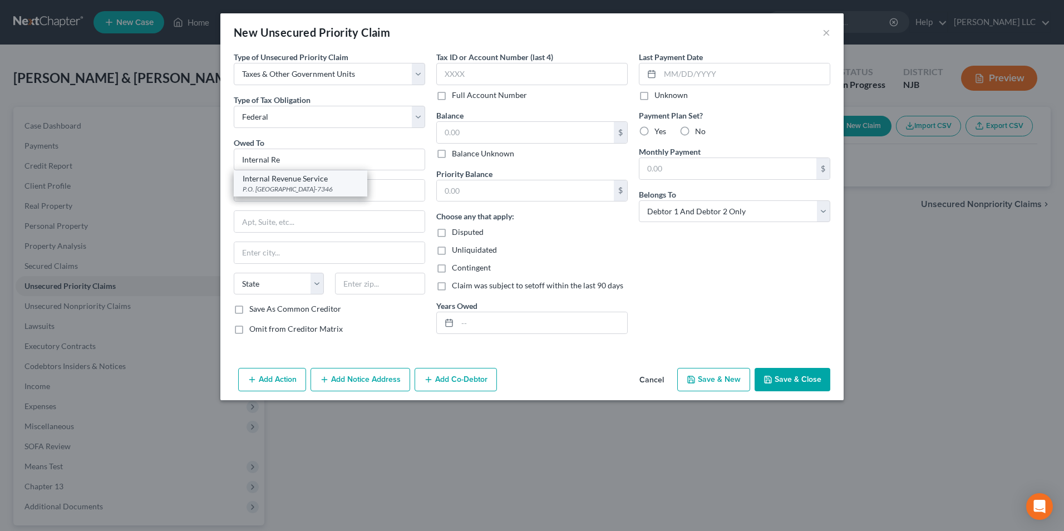
click at [272, 187] on div "P.O. [GEOGRAPHIC_DATA]-7346" at bounding box center [301, 188] width 116 height 9
type input "Internal Revenue Service"
type input "P.O. Box 7346"
type input "[GEOGRAPHIC_DATA]"
select select "39"
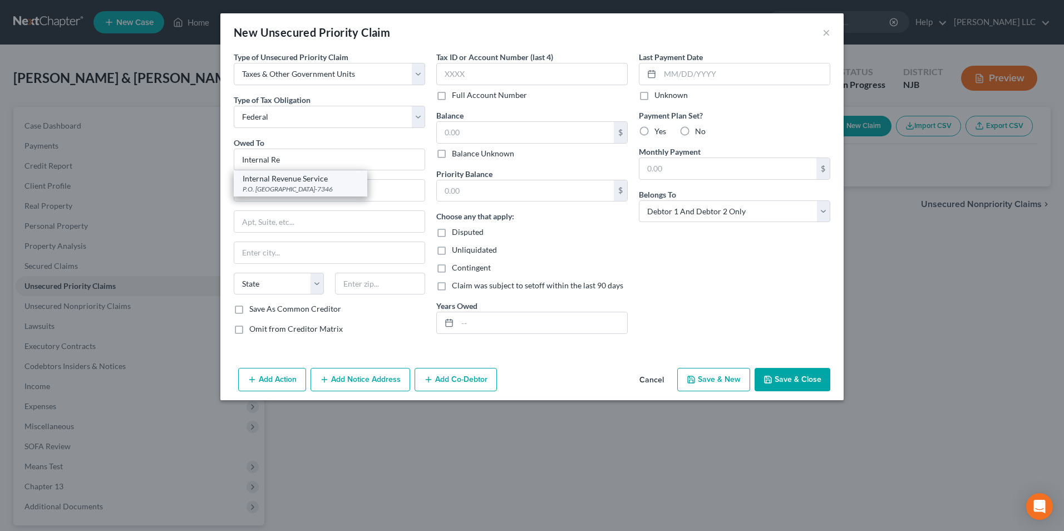
type input "19101-7346"
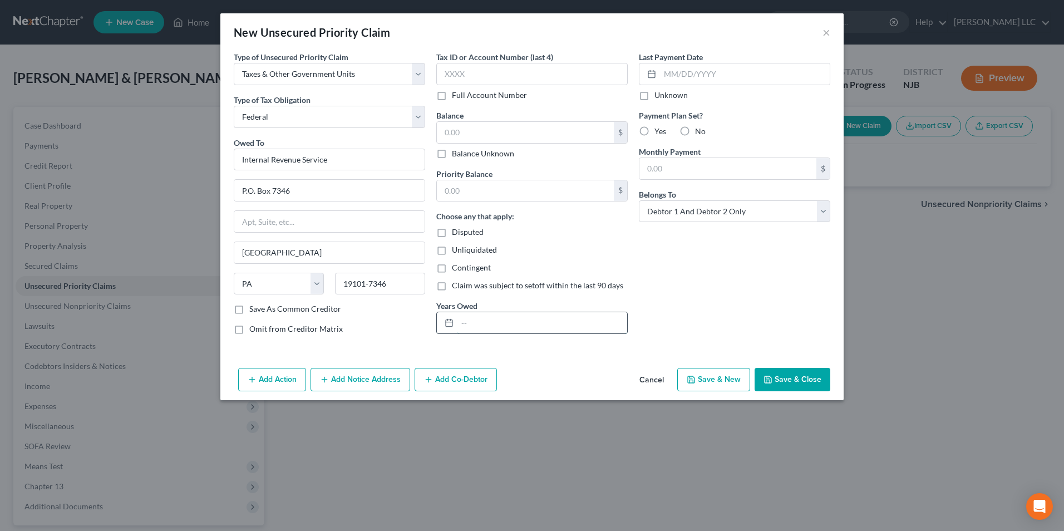
drag, startPoint x: 496, startPoint y: 316, endPoint x: 501, endPoint y: 314, distance: 5.7
click at [496, 316] on input "text" at bounding box center [543, 322] width 170 height 21
type input "2023, 2024"
click at [468, 134] on input "text" at bounding box center [525, 132] width 177 height 21
click at [795, 381] on button "Save & Close" at bounding box center [793, 379] width 76 height 23
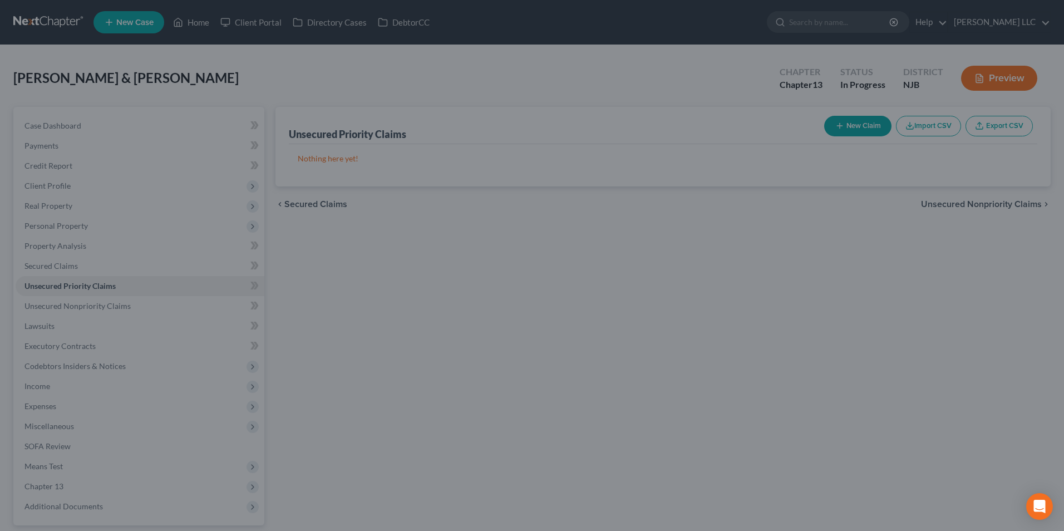
type input "4,500.00"
type input "0.00"
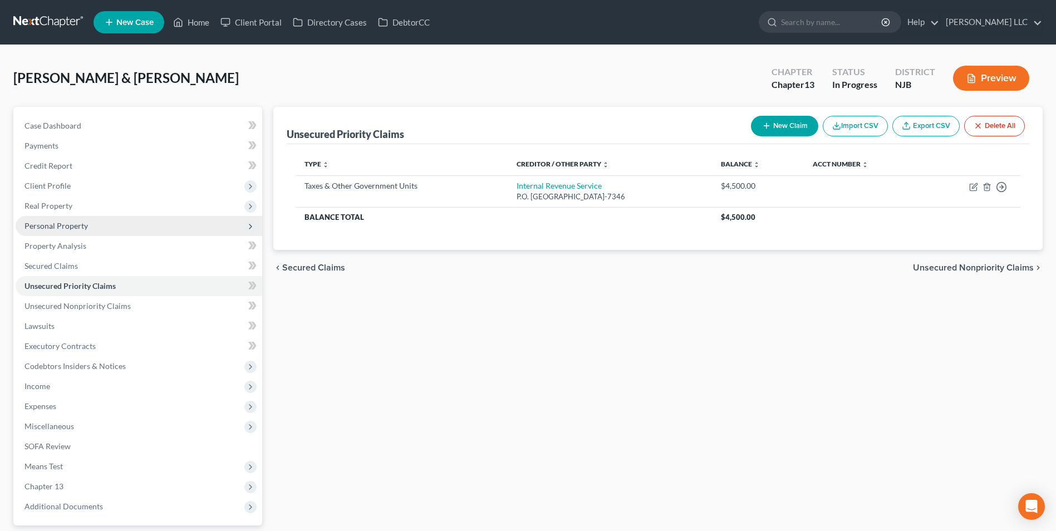
click at [58, 224] on span "Personal Property" at bounding box center [55, 225] width 63 height 9
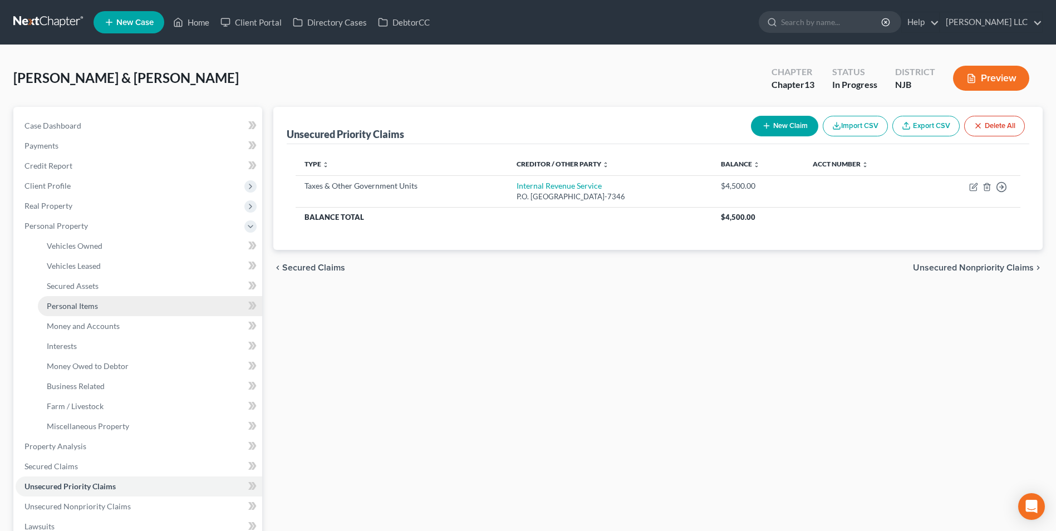
click at [70, 308] on span "Personal Items" at bounding box center [72, 305] width 51 height 9
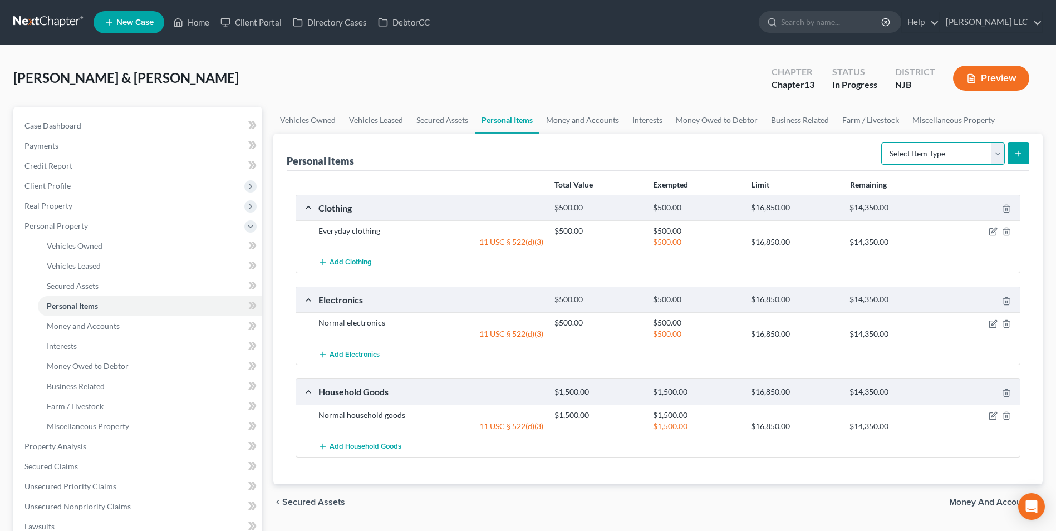
click at [997, 157] on select "Select Item Type Clothing Collectibles Of Value Electronics Firearms Household …" at bounding box center [943, 153] width 124 height 22
select select "jewelry"
click at [882, 142] on select "Select Item Type Clothing Collectibles Of Value Electronics Firearms Household …" at bounding box center [943, 153] width 124 height 22
click at [1020, 153] on icon "submit" at bounding box center [1018, 153] width 9 height 9
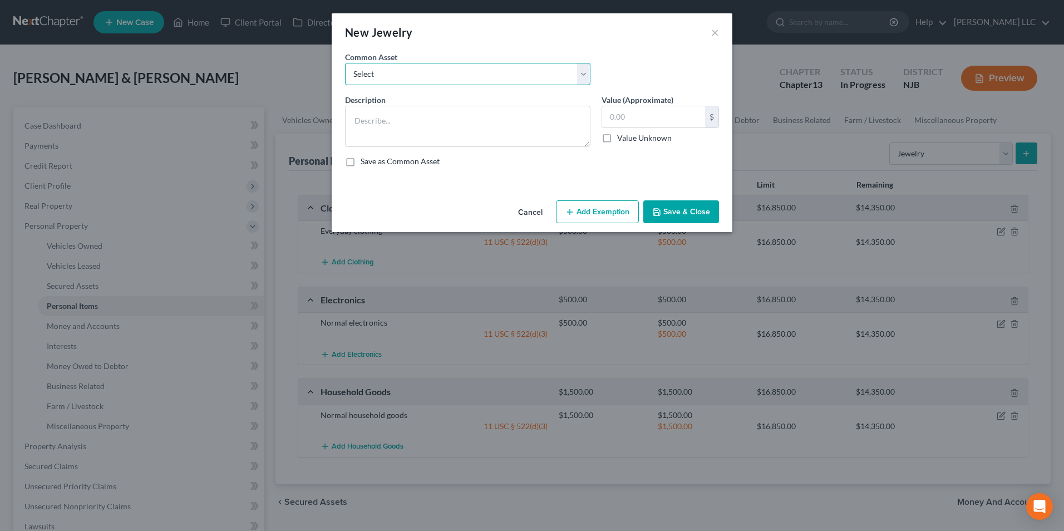
click at [503, 78] on select "Select Watch, ring Costume jewelry" at bounding box center [467, 74] width 245 height 22
select select "0"
click at [345, 63] on select "Select Watch, ring Costume jewelry" at bounding box center [467, 74] width 245 height 22
type textarea "Watch, ring"
click at [615, 116] on input "100.00" at bounding box center [653, 116] width 103 height 21
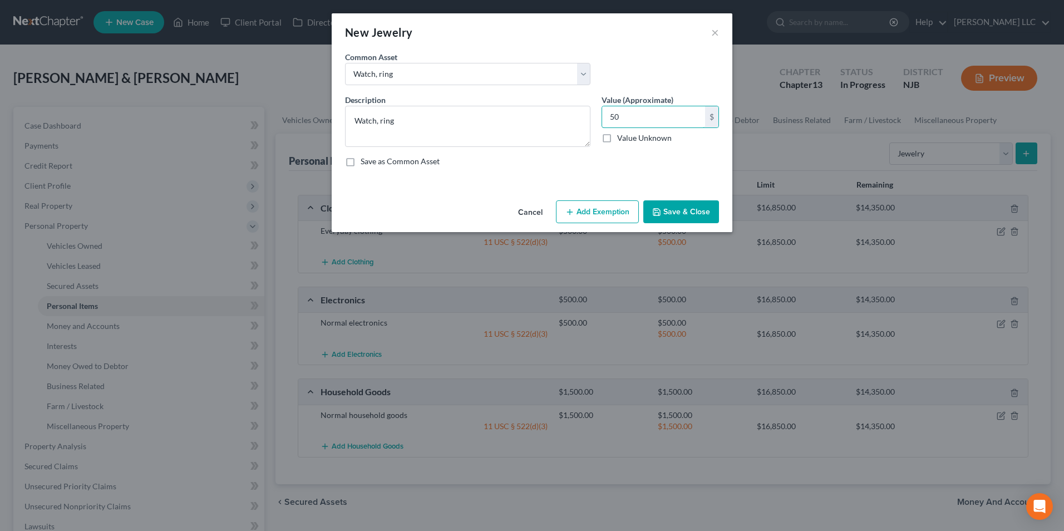
type input "5"
drag, startPoint x: 375, startPoint y: 120, endPoint x: 397, endPoint y: 106, distance: 26.3
click at [375, 120] on textarea "Watch, ring" at bounding box center [467, 126] width 245 height 41
type textarea "Watches, ring"
click at [619, 120] on input "text" at bounding box center [653, 116] width 103 height 21
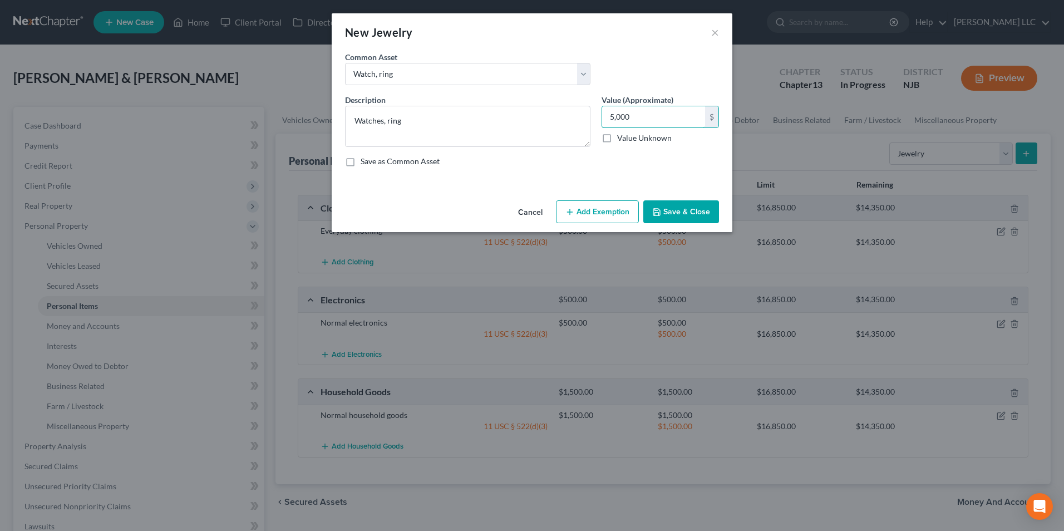
type input "5,000"
click at [587, 217] on button "Add Exemption" at bounding box center [597, 211] width 83 height 23
select select "2"
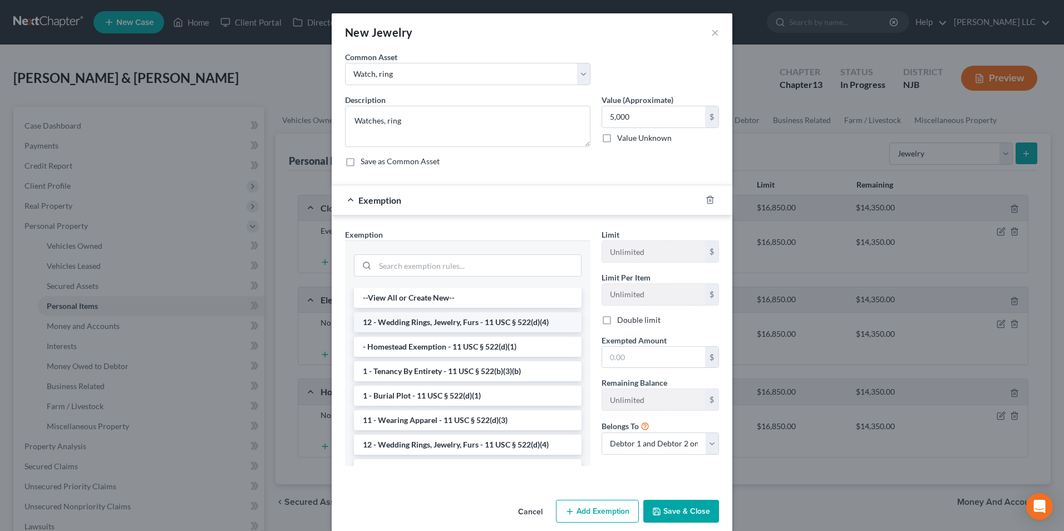
click at [435, 324] on li "12 - Wedding Rings, Jewelry, Furs - 11 USC § 522(d)(4)" at bounding box center [468, 322] width 228 height 20
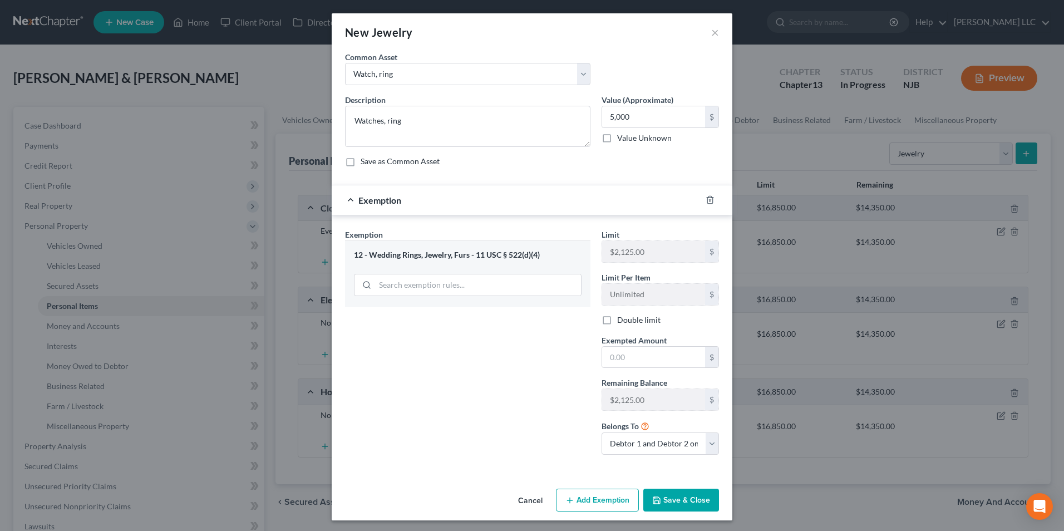
click at [617, 326] on label "Double limit" at bounding box center [638, 319] width 43 height 11
click at [622, 322] on input "Double limit" at bounding box center [625, 317] width 7 height 7
checkbox input "true"
type input "4,000"
click at [648, 352] on input "text" at bounding box center [653, 357] width 103 height 21
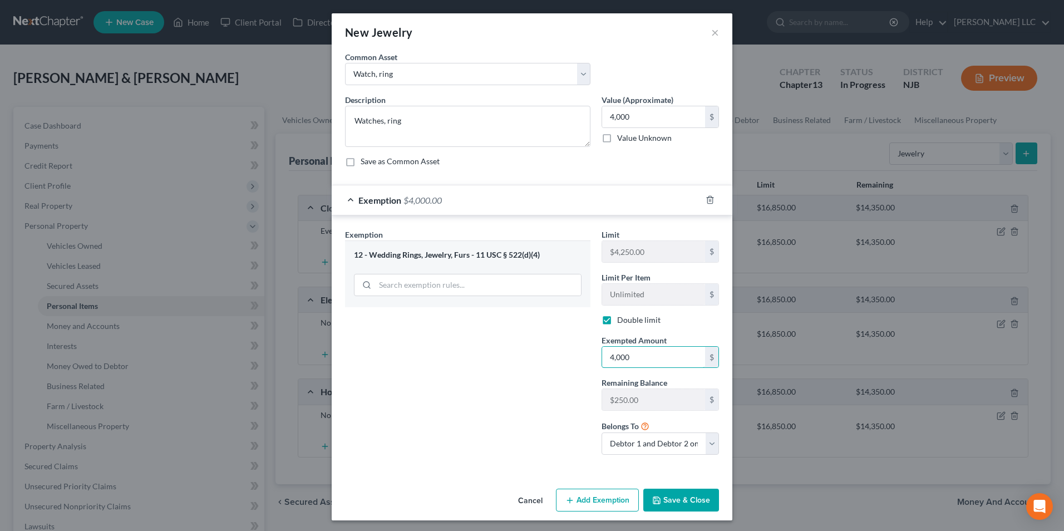
type input "4,000"
click at [688, 499] on button "Save & Close" at bounding box center [681, 500] width 76 height 23
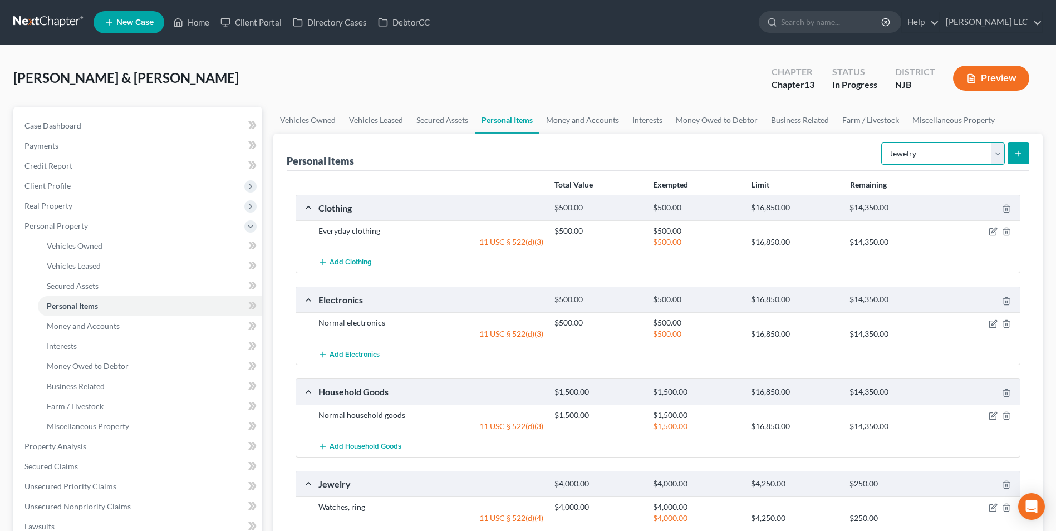
click at [942, 161] on select "Select Item Type Clothing Collectibles Of Value Electronics Firearms Household …" at bounding box center [943, 153] width 124 height 22
select select "pets"
click at [882, 142] on select "Select Item Type Clothing Collectibles Of Value Electronics Firearms Household …" at bounding box center [943, 153] width 124 height 22
click at [1017, 155] on icon "submit" at bounding box center [1018, 153] width 9 height 9
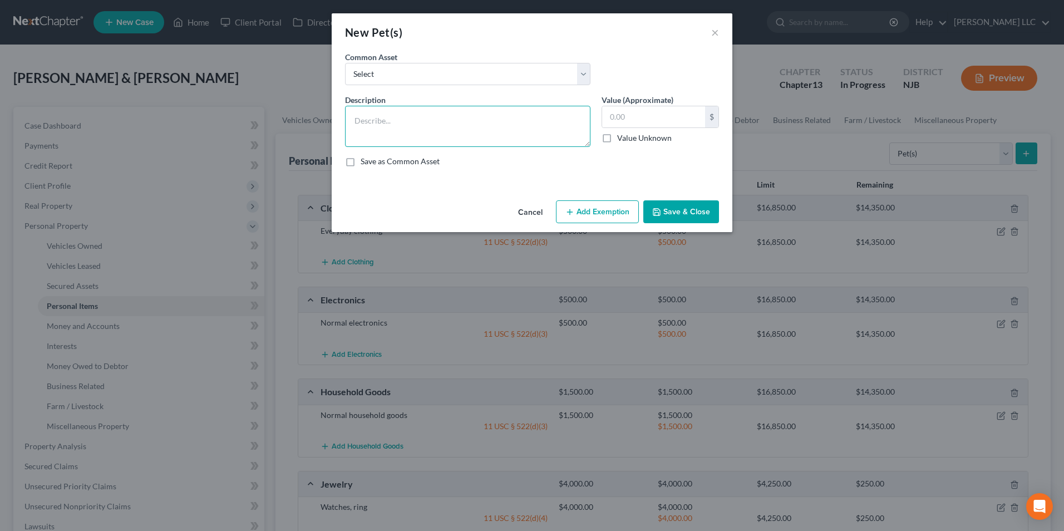
click at [377, 115] on textarea at bounding box center [467, 126] width 245 height 41
click at [451, 66] on select "Select Dog" at bounding box center [467, 74] width 245 height 22
select select "0"
click at [345, 63] on select "Select Dog" at bounding box center [467, 74] width 245 height 22
type textarea "Dog"
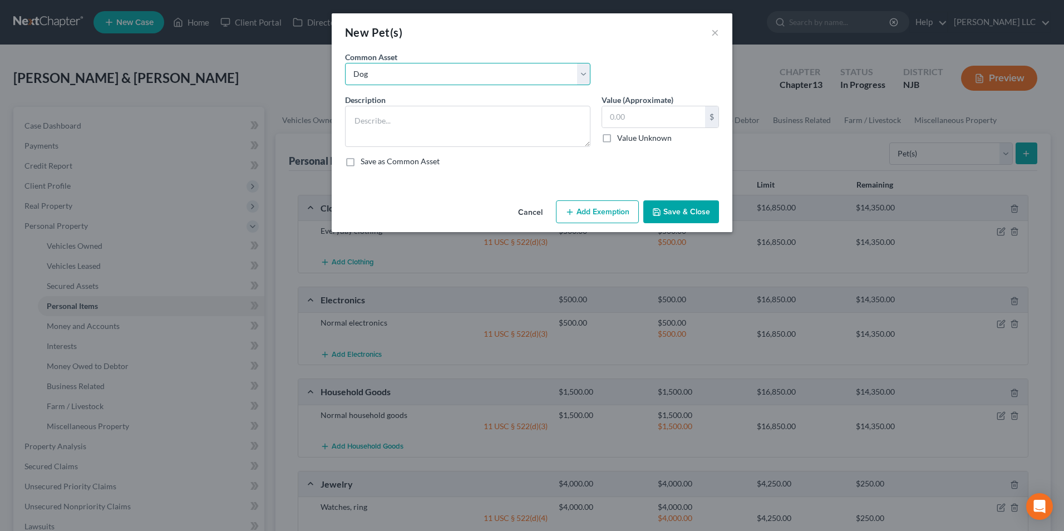
type input "10.00"
click at [355, 122] on textarea "Dog" at bounding box center [467, 126] width 245 height 41
type textarea "2 Dogs"
click at [686, 210] on button "Save & Close" at bounding box center [681, 211] width 76 height 23
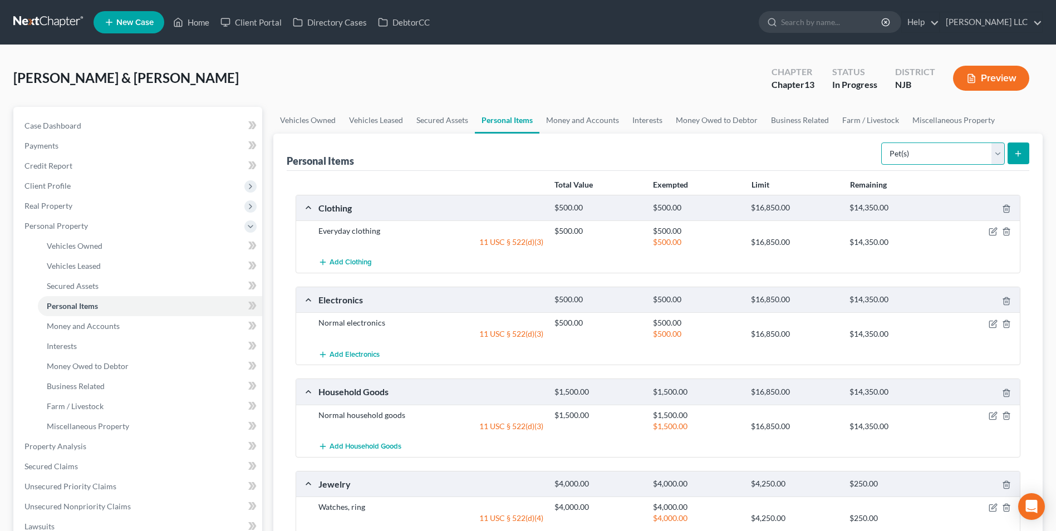
click at [969, 154] on select "Select Item Type Clothing Collectibles Of Value Electronics Firearms Household …" at bounding box center [943, 153] width 124 height 22
select select "sports_and_hobby_equipment"
click at [882, 142] on select "Select Item Type Clothing Collectibles Of Value Electronics Firearms Household …" at bounding box center [943, 153] width 124 height 22
click at [1018, 155] on line "submit" at bounding box center [1018, 153] width 0 height 5
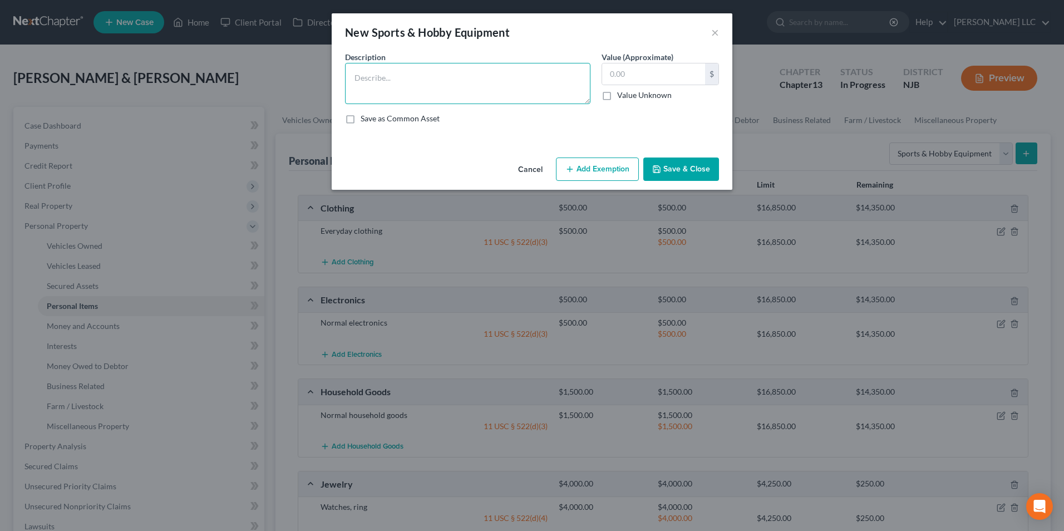
click at [378, 81] on textarea at bounding box center [467, 83] width 245 height 41
type textarea "Sports equipment"
click at [610, 75] on input "text" at bounding box center [653, 73] width 103 height 21
type input "200"
click at [673, 170] on button "Save & Close" at bounding box center [681, 169] width 76 height 23
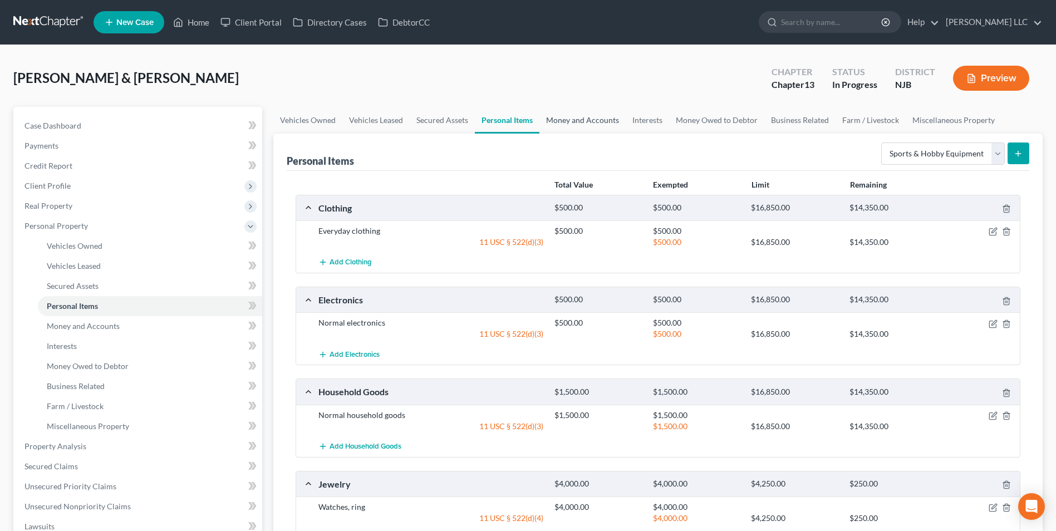
click at [590, 121] on link "Money and Accounts" at bounding box center [582, 120] width 86 height 27
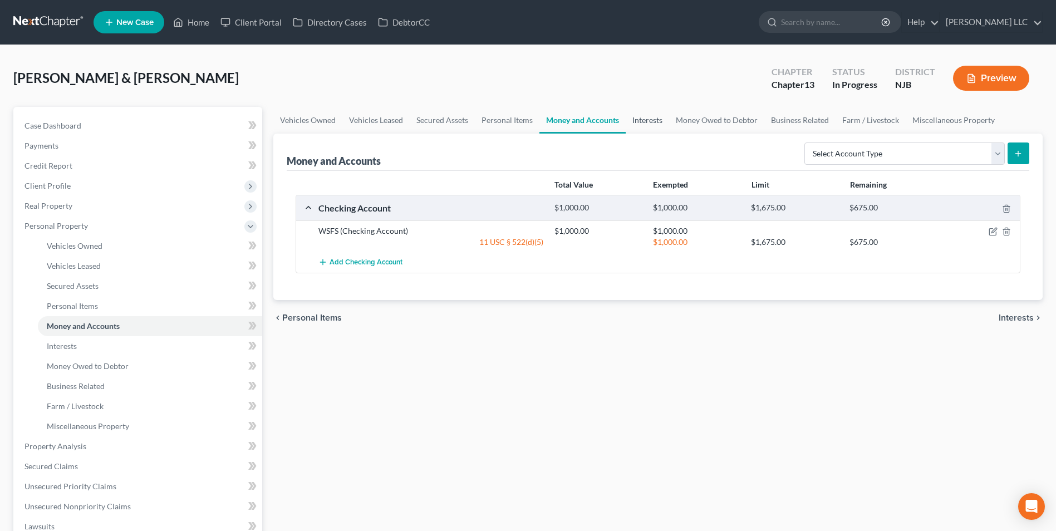
click at [650, 124] on link "Interests" at bounding box center [647, 120] width 43 height 27
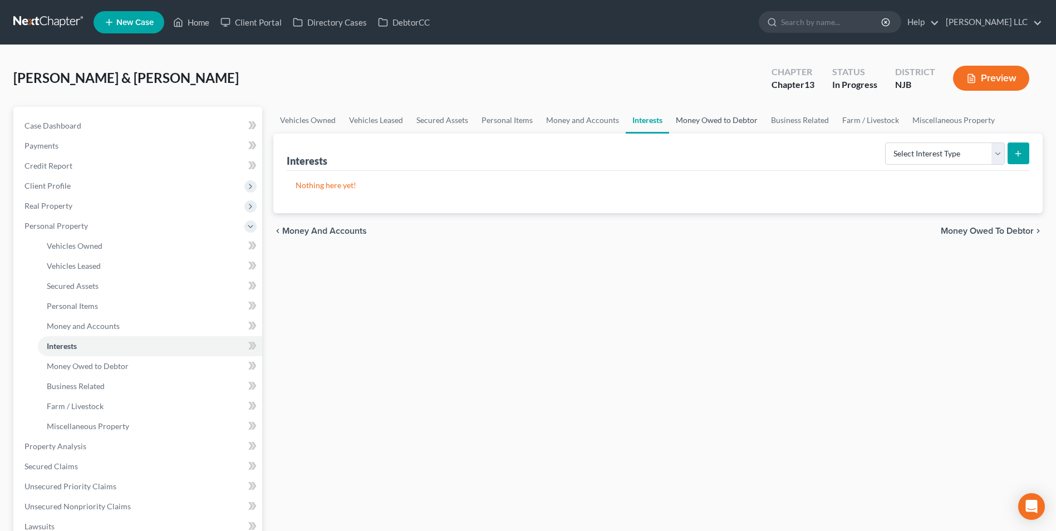
click at [690, 124] on link "Money Owed to Debtor" at bounding box center [716, 120] width 95 height 27
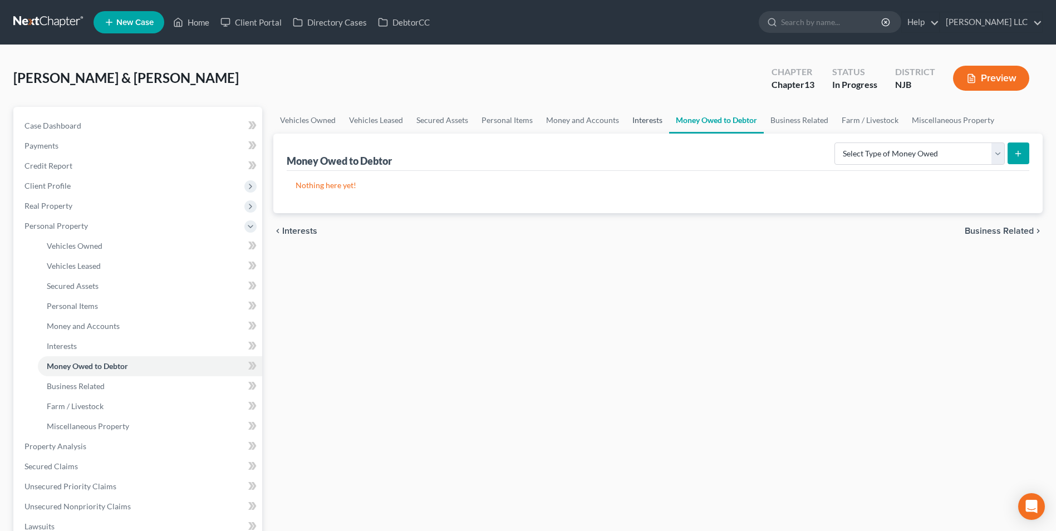
click at [636, 121] on link "Interests" at bounding box center [647, 120] width 43 height 27
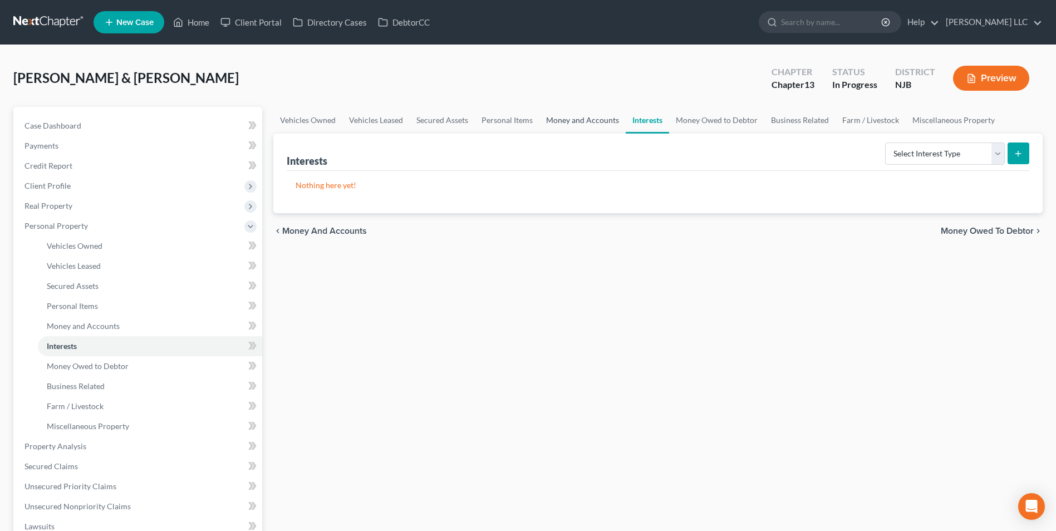
click at [596, 122] on link "Money and Accounts" at bounding box center [582, 120] width 86 height 27
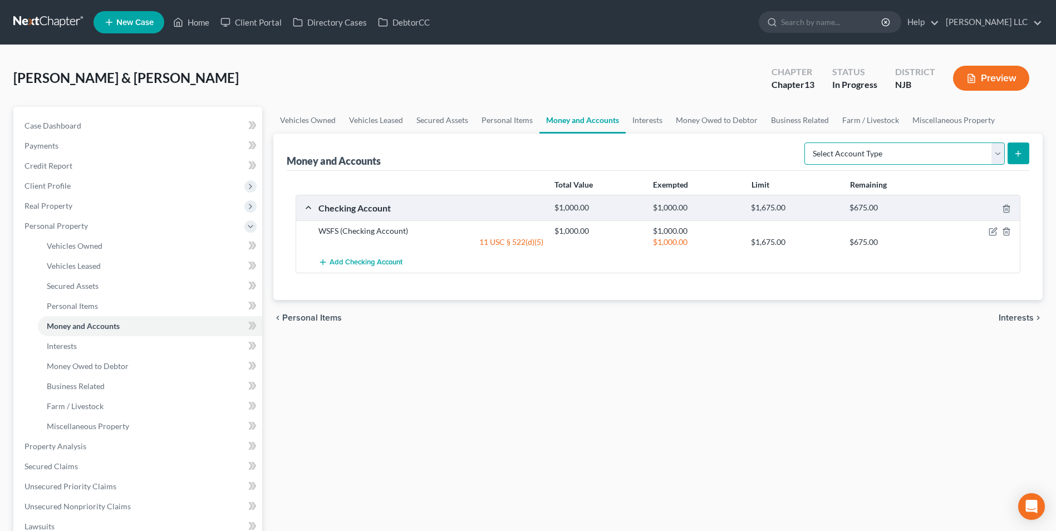
click at [996, 154] on select "Select Account Type Brokerage Cash on Hand Certificates of Deposit Checking Acc…" at bounding box center [904, 153] width 200 height 22
select select "savings"
click at [806, 142] on select "Select Account Type Brokerage Cash on Hand Certificates of Deposit Checking Acc…" at bounding box center [904, 153] width 200 height 22
click at [1021, 155] on icon "submit" at bounding box center [1018, 153] width 9 height 9
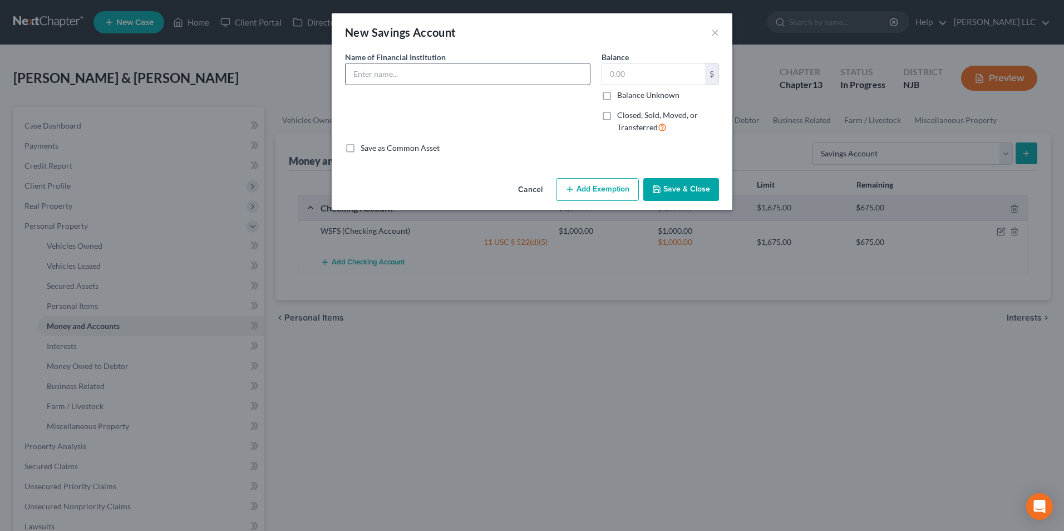
click at [473, 76] on input "text" at bounding box center [468, 73] width 244 height 21
type input "WSFS"
click at [607, 69] on input "text" at bounding box center [653, 73] width 103 height 21
click at [681, 188] on button "Save & Close" at bounding box center [681, 189] width 76 height 23
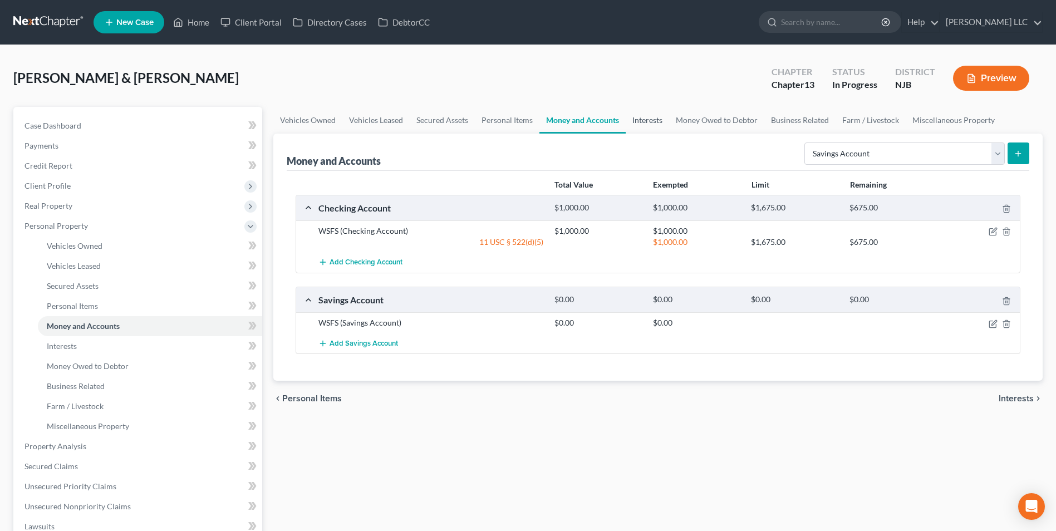
click at [651, 125] on link "Interests" at bounding box center [647, 120] width 43 height 27
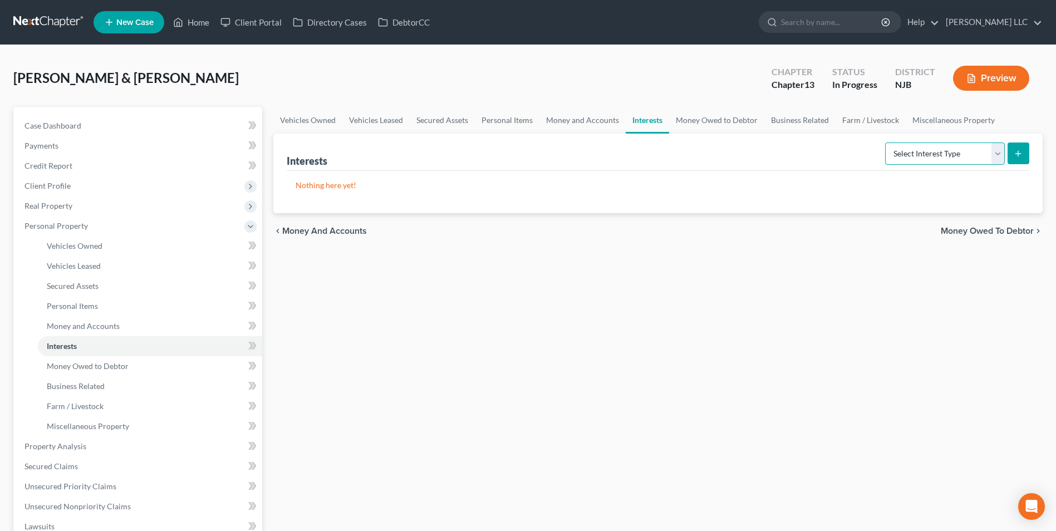
click at [979, 157] on select "Select Interest Type 401K Annuity Bond Education IRA Government Bond Government…" at bounding box center [945, 153] width 120 height 22
select select "401k"
click at [886, 142] on select "Select Interest Type 401K Annuity Bond Education IRA Government Bond Government…" at bounding box center [945, 153] width 120 height 22
click at [1017, 151] on icon "submit" at bounding box center [1018, 153] width 9 height 9
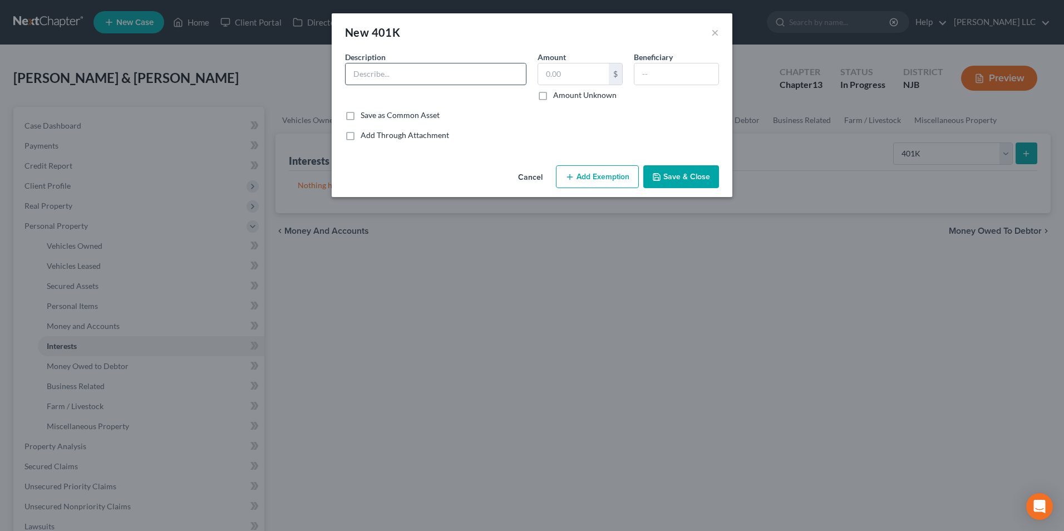
click at [391, 76] on input "text" at bounding box center [436, 73] width 180 height 21
type input "Lincoln"
click at [690, 179] on button "Save & Close" at bounding box center [681, 176] width 76 height 23
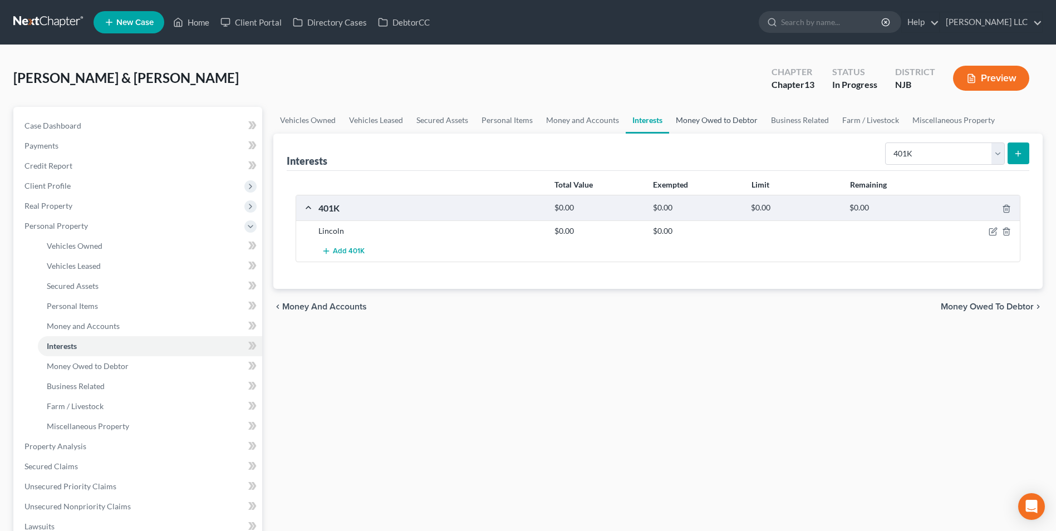
click at [732, 121] on link "Money Owed to Debtor" at bounding box center [716, 120] width 95 height 27
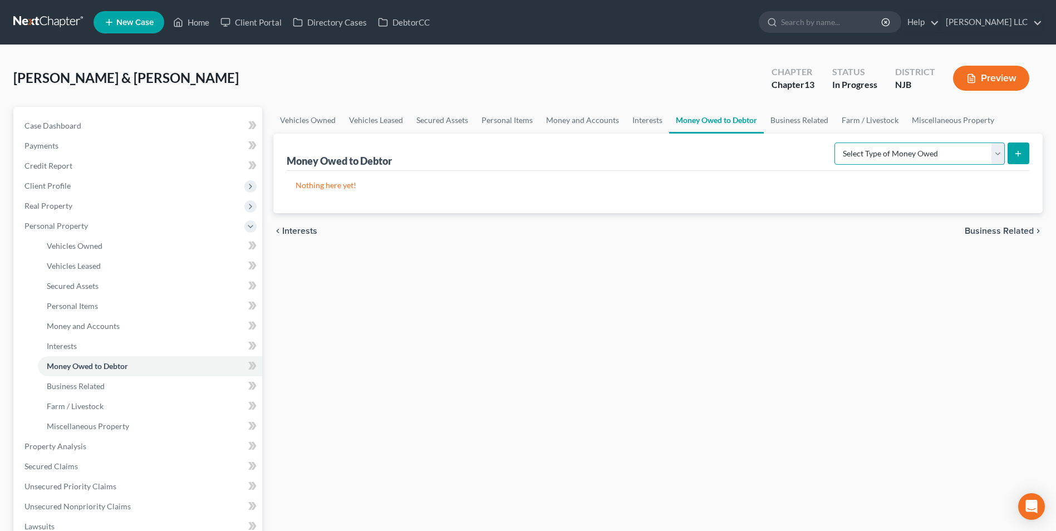
click at [1000, 154] on select "Select Type of Money Owed Accounts Receivable Alimony Child Support Claims Agai…" at bounding box center [919, 153] width 170 height 22
click at [999, 154] on select "Select Type of Money Owed Accounts Receivable Alimony Child Support Claims Agai…" at bounding box center [919, 153] width 170 height 22
click at [805, 120] on link "Business Related" at bounding box center [799, 120] width 71 height 27
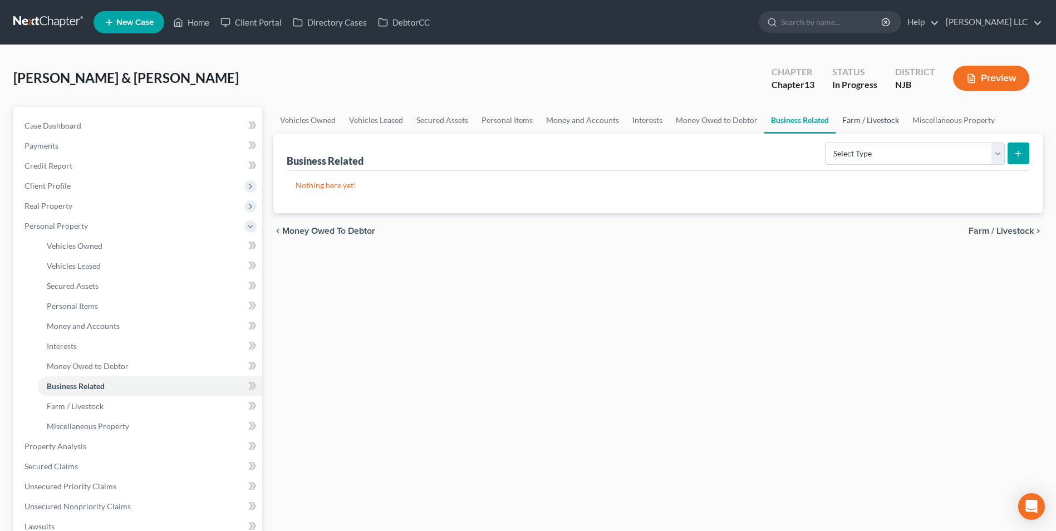
click at [883, 119] on link "Farm / Livestock" at bounding box center [870, 120] width 70 height 27
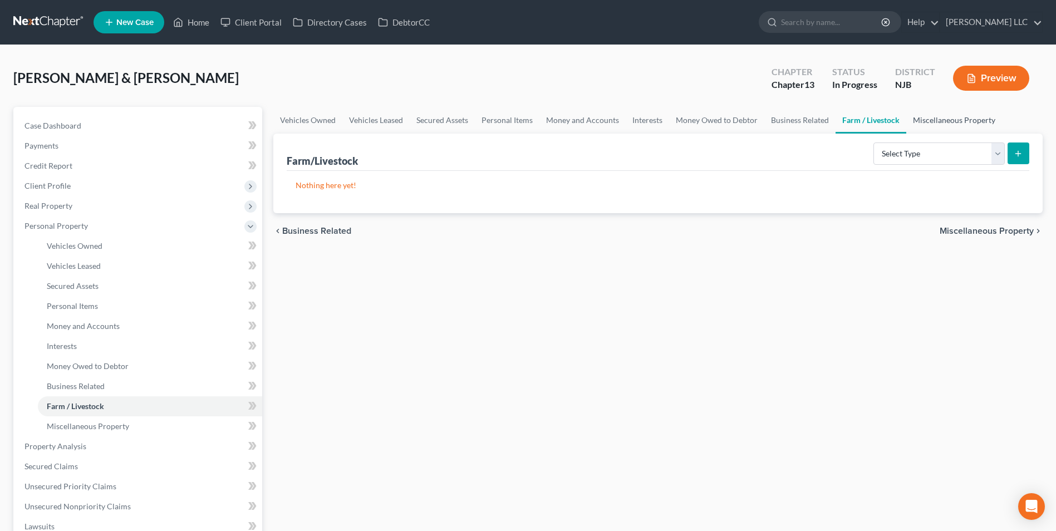
click at [942, 121] on link "Miscellaneous Property" at bounding box center [954, 120] width 96 height 27
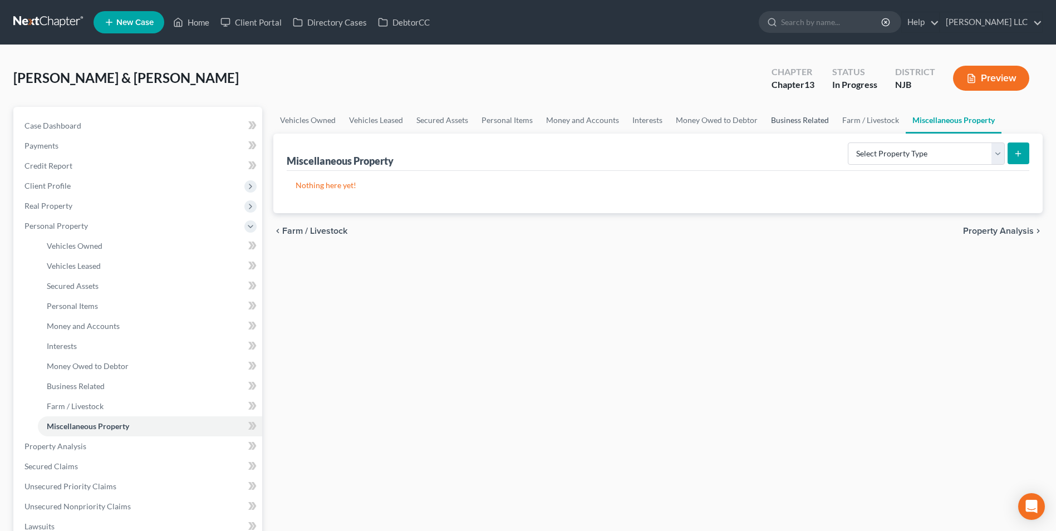
click at [786, 123] on link "Business Related" at bounding box center [799, 120] width 71 height 27
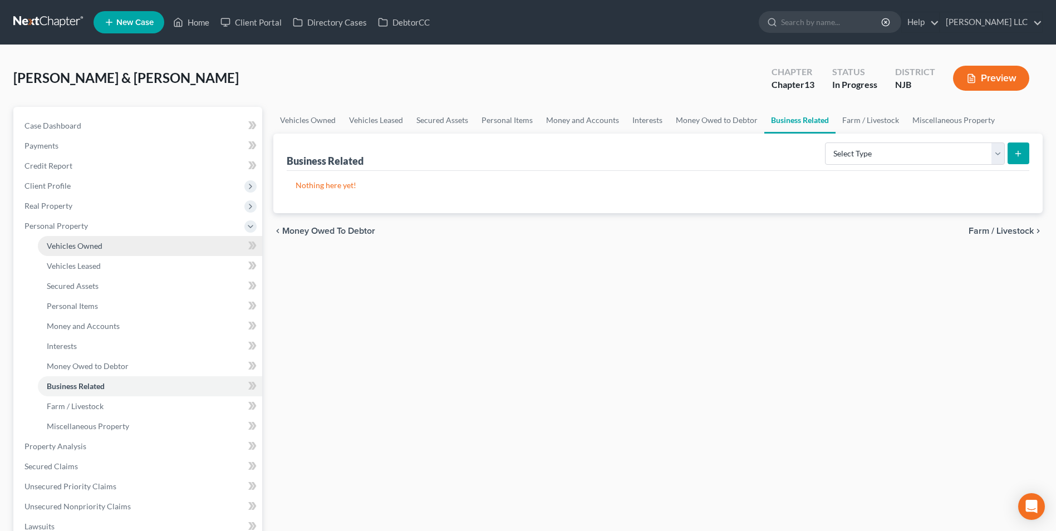
scroll to position [111, 0]
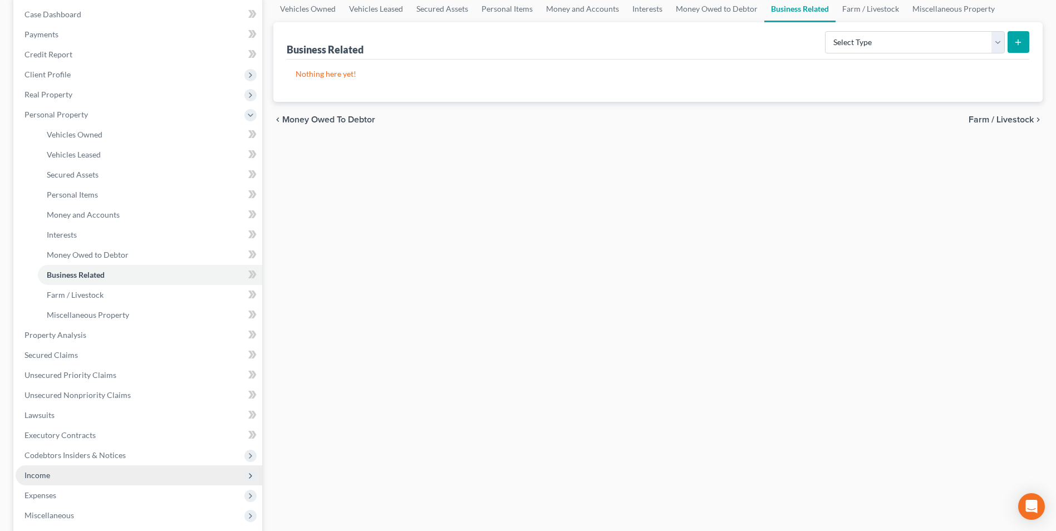
click at [70, 474] on span "Income" at bounding box center [139, 475] width 247 height 20
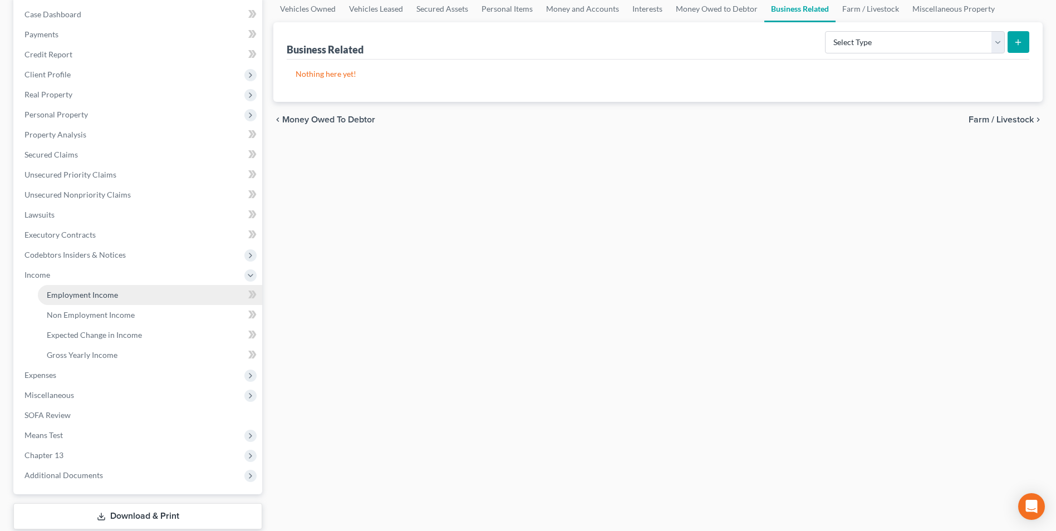
click at [83, 296] on span "Employment Income" at bounding box center [82, 294] width 71 height 9
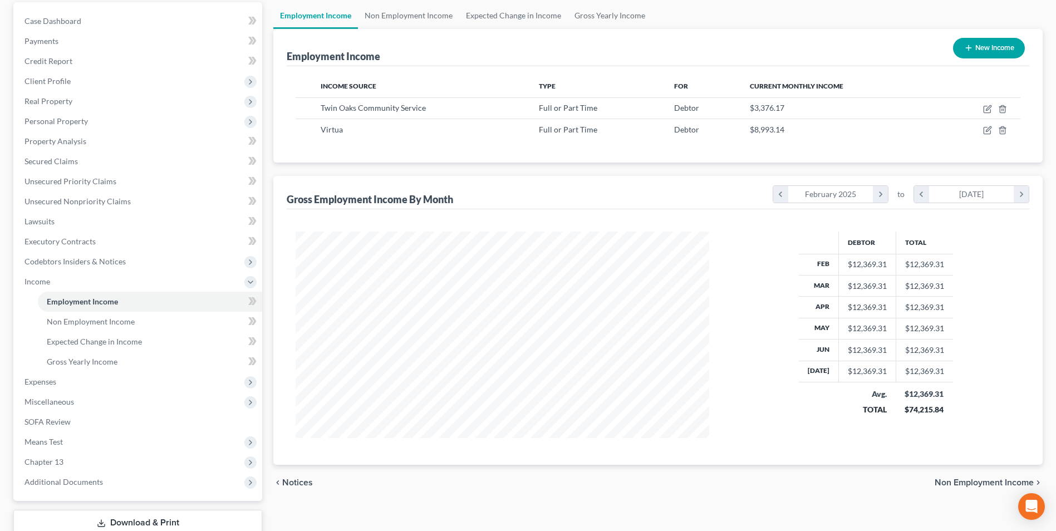
scroll to position [111, 0]
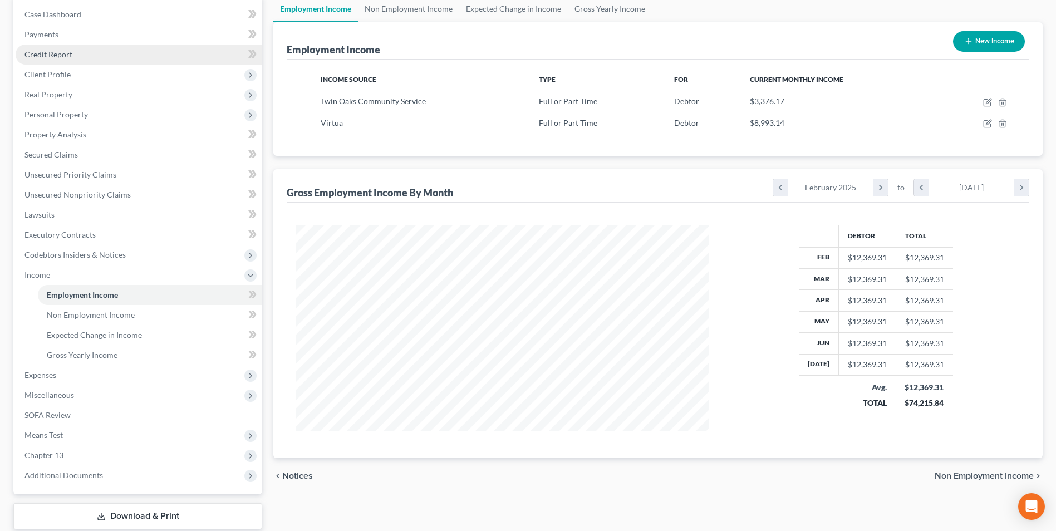
click at [95, 56] on link "Credit Report" at bounding box center [139, 55] width 247 height 20
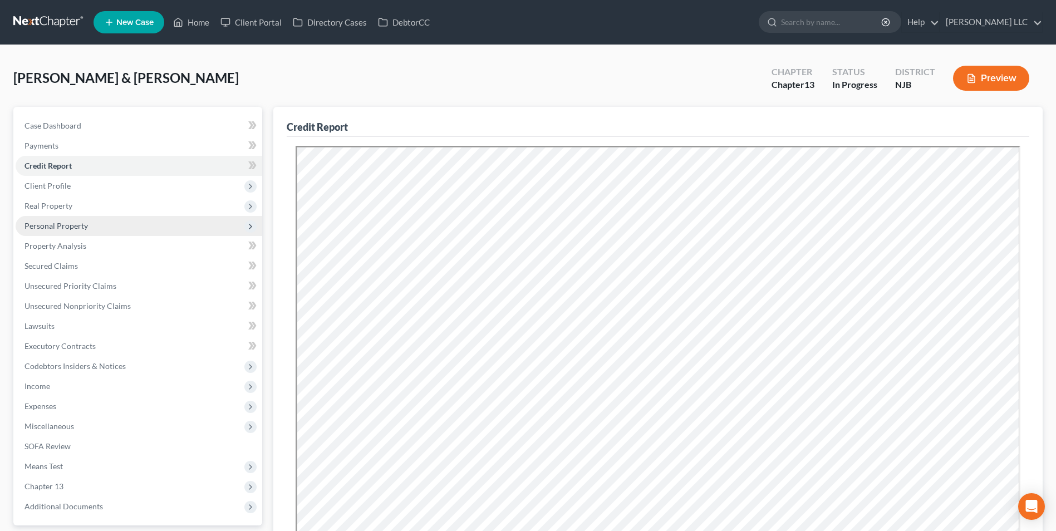
click at [71, 233] on span "Personal Property" at bounding box center [139, 226] width 247 height 20
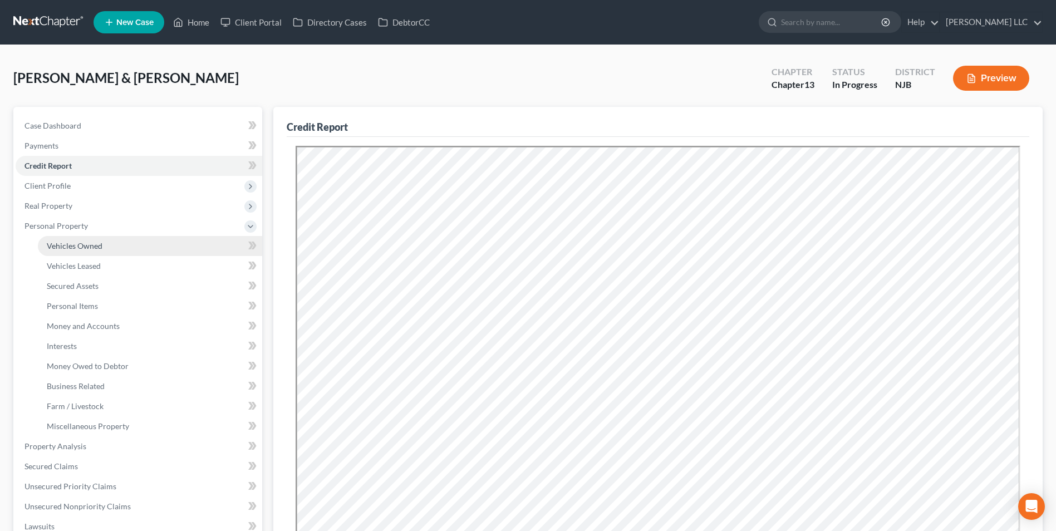
click at [90, 250] on span "Vehicles Owned" at bounding box center [75, 245] width 56 height 9
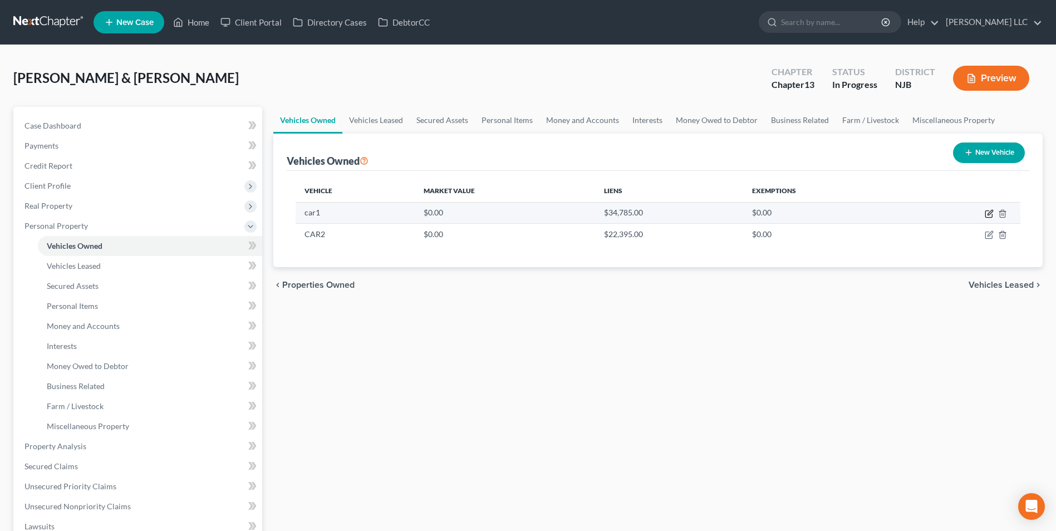
click at [991, 214] on icon "button" at bounding box center [989, 213] width 9 height 9
select select "0"
select select "2"
